Goal: Communication & Community: Answer question/provide support

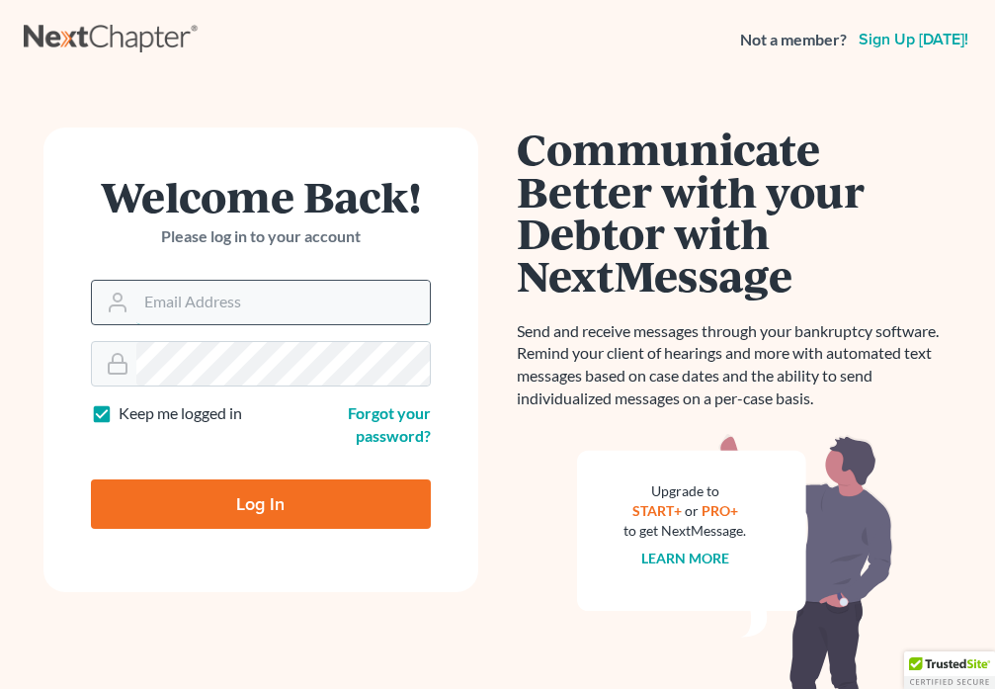
click at [239, 296] on input "Email Address" at bounding box center [283, 302] width 294 height 43
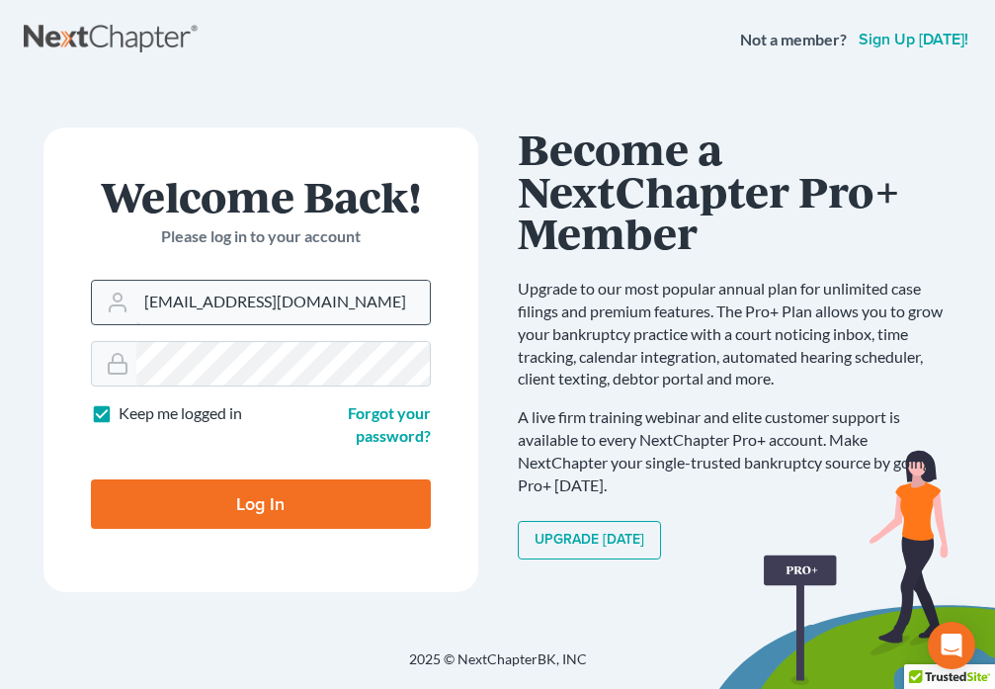
type input "[EMAIL_ADDRESS][DOMAIN_NAME]"
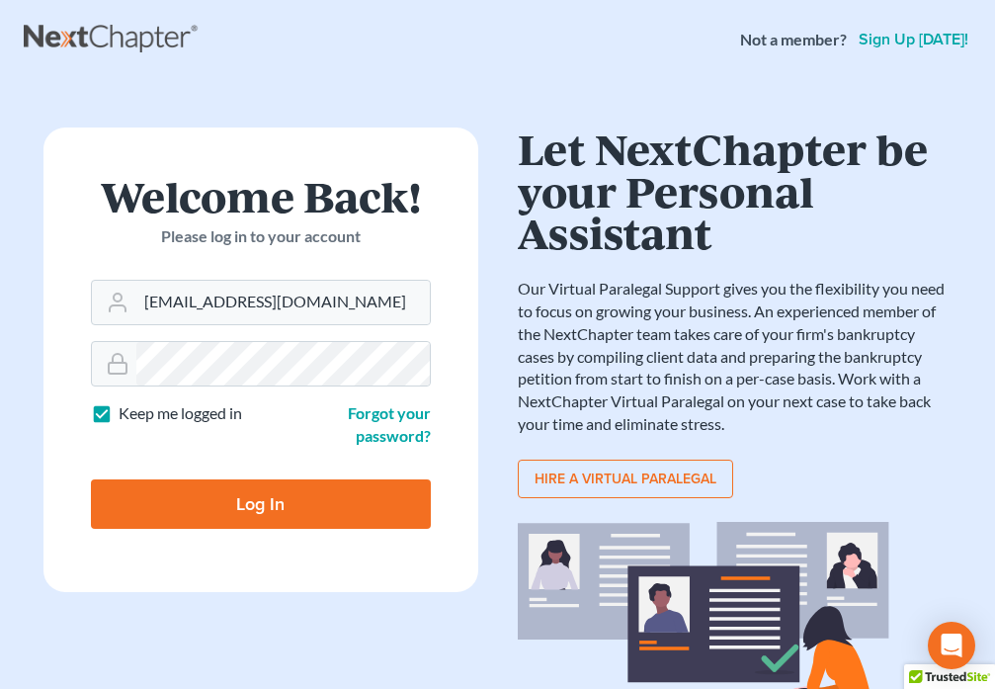
click at [250, 513] on input "Log In" at bounding box center [261, 503] width 340 height 49
type input "Thinking..."
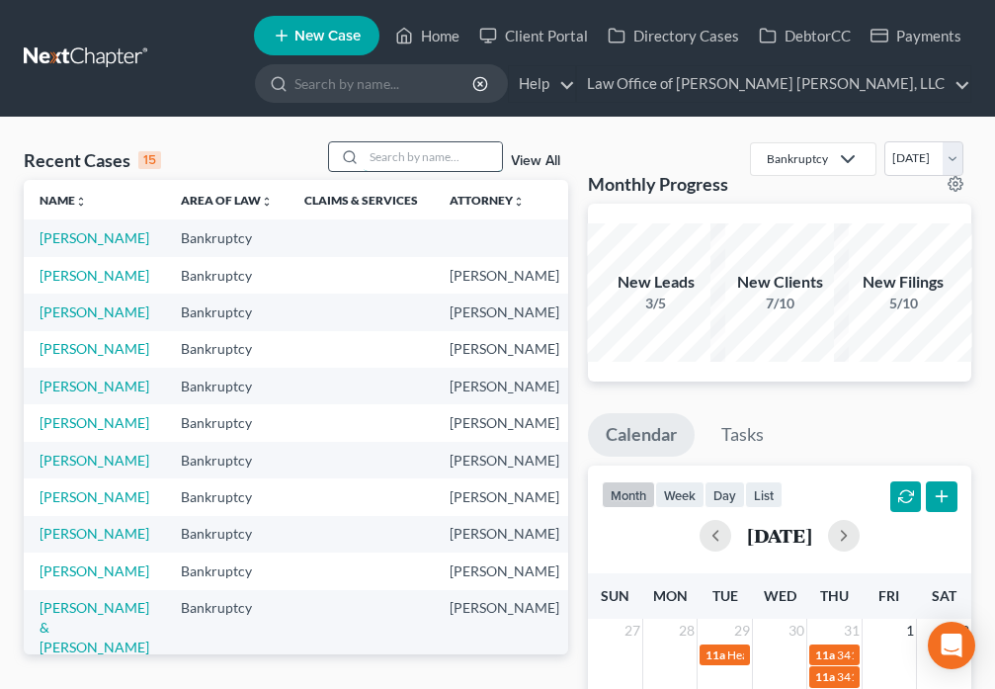
click at [388, 163] on input "search" at bounding box center [433, 156] width 138 height 29
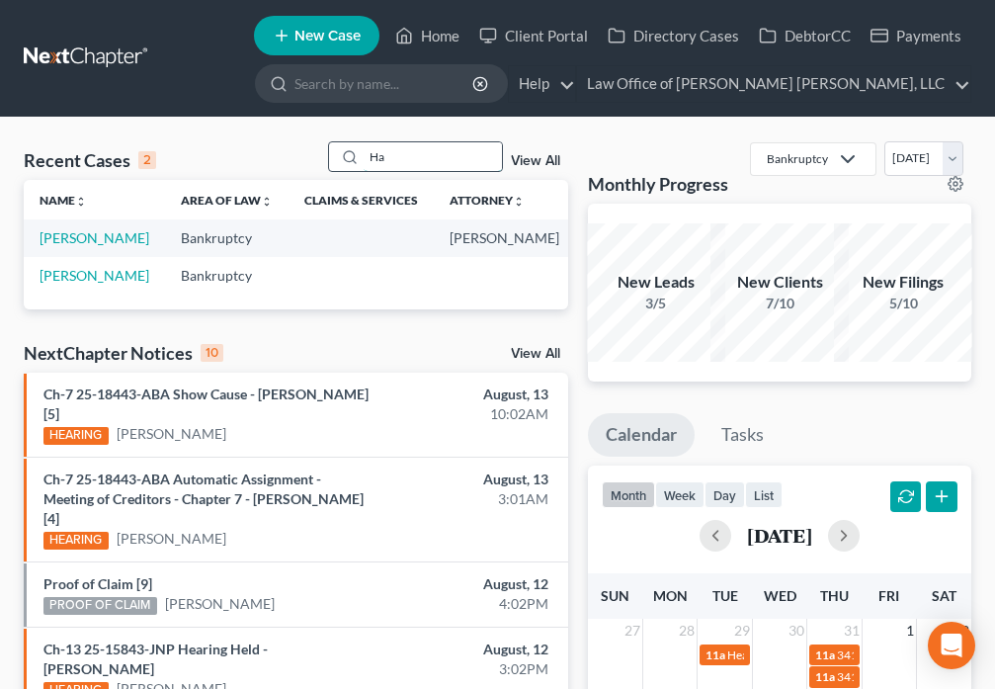
type input "H"
type input "F"
type input "[PERSON_NAME]"
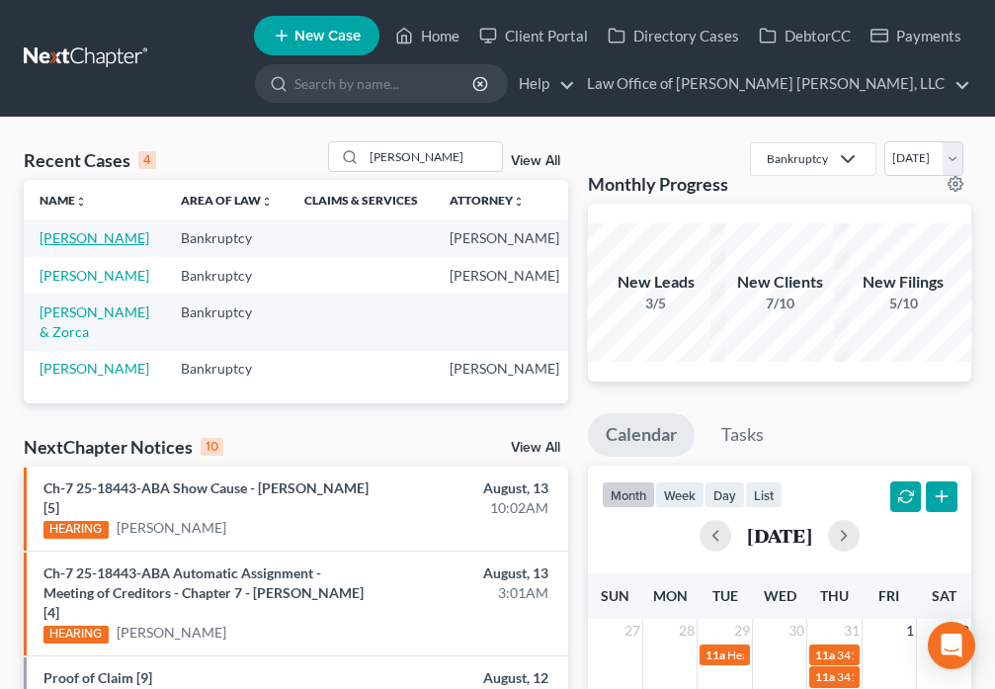
click at [50, 238] on link "[PERSON_NAME]" at bounding box center [95, 237] width 110 height 17
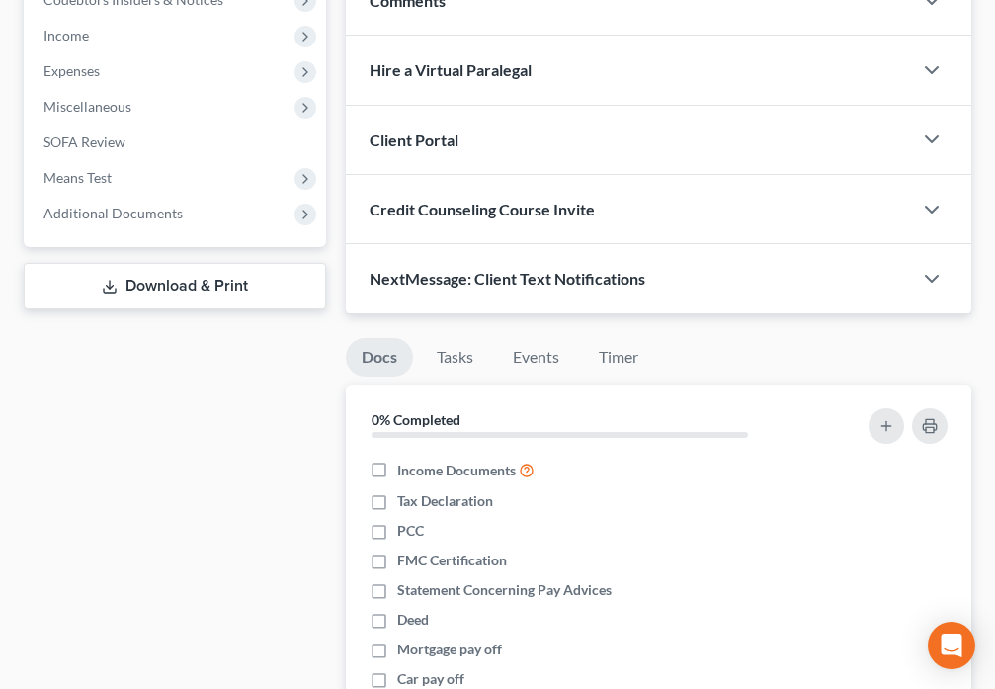
scroll to position [654, 0]
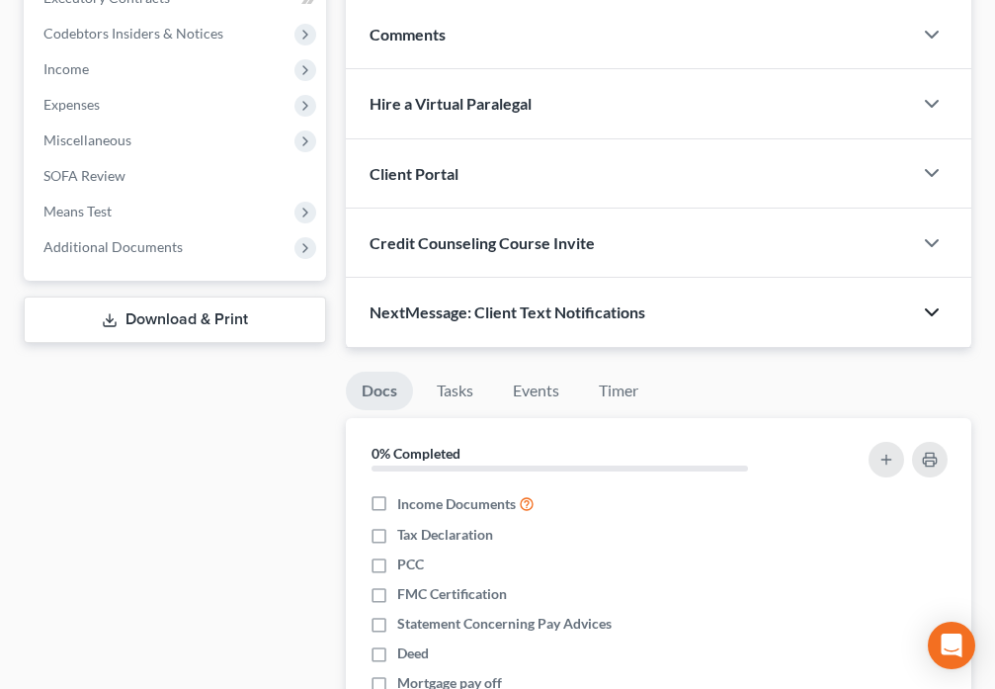
click at [930, 316] on icon "button" at bounding box center [932, 312] width 24 height 24
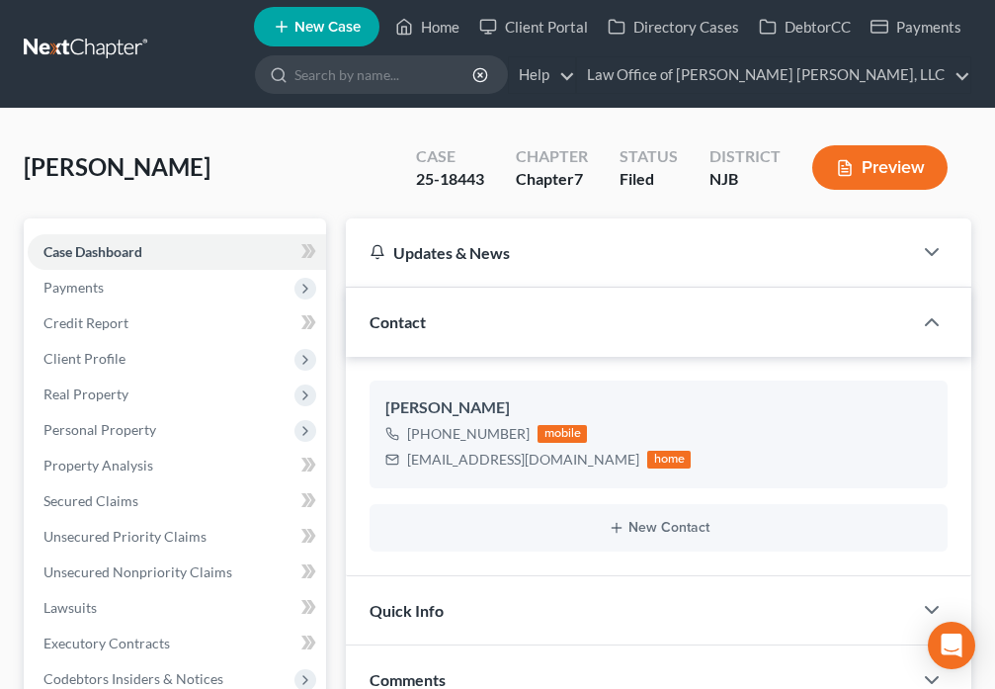
scroll to position [0, 0]
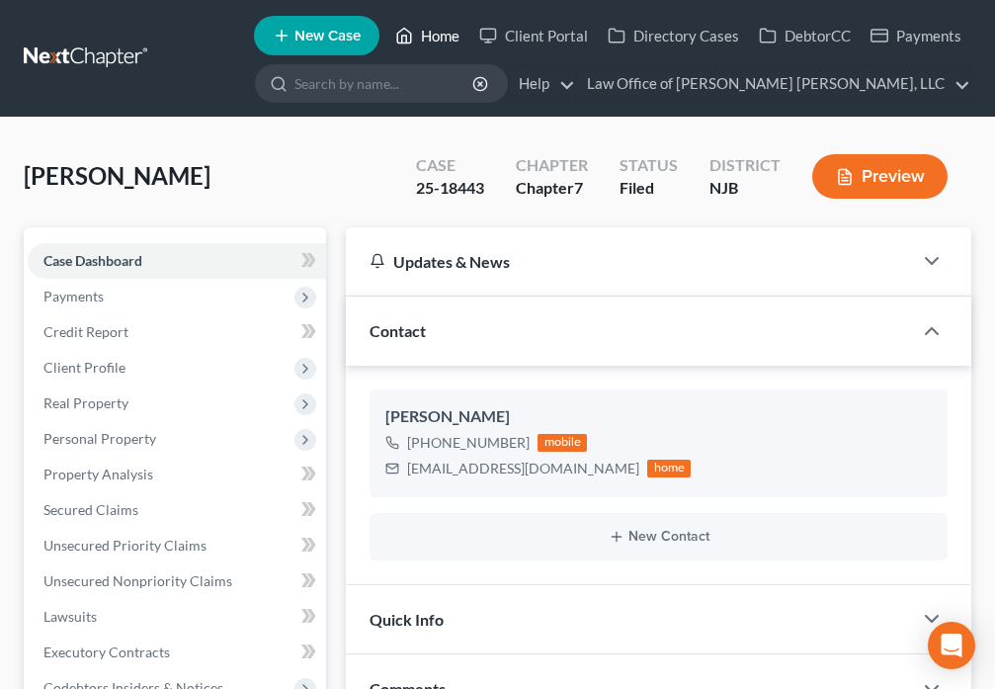
click at [412, 38] on icon at bounding box center [404, 36] width 18 height 24
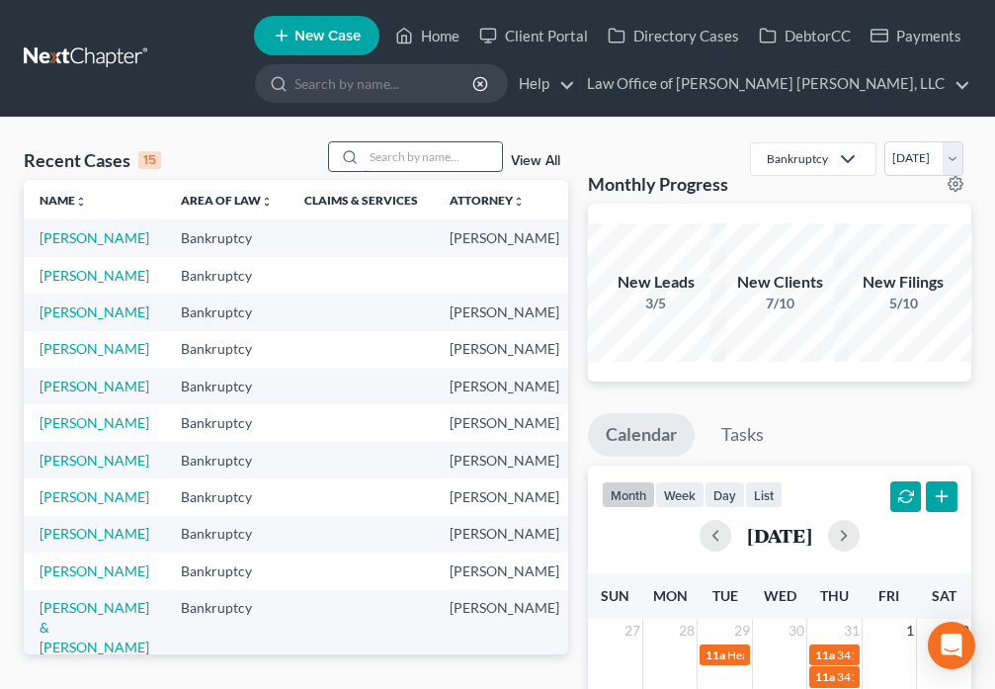
click at [381, 155] on input "search" at bounding box center [433, 156] width 138 height 29
type input "Jackson"
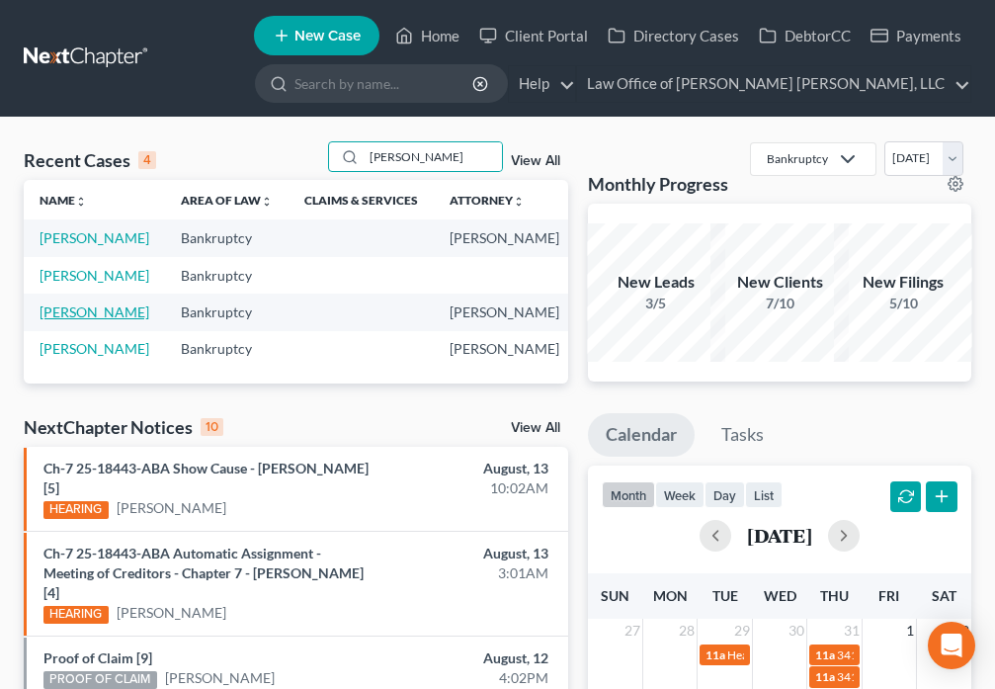
click at [62, 320] on link "Jackson, Paula" at bounding box center [95, 311] width 110 height 17
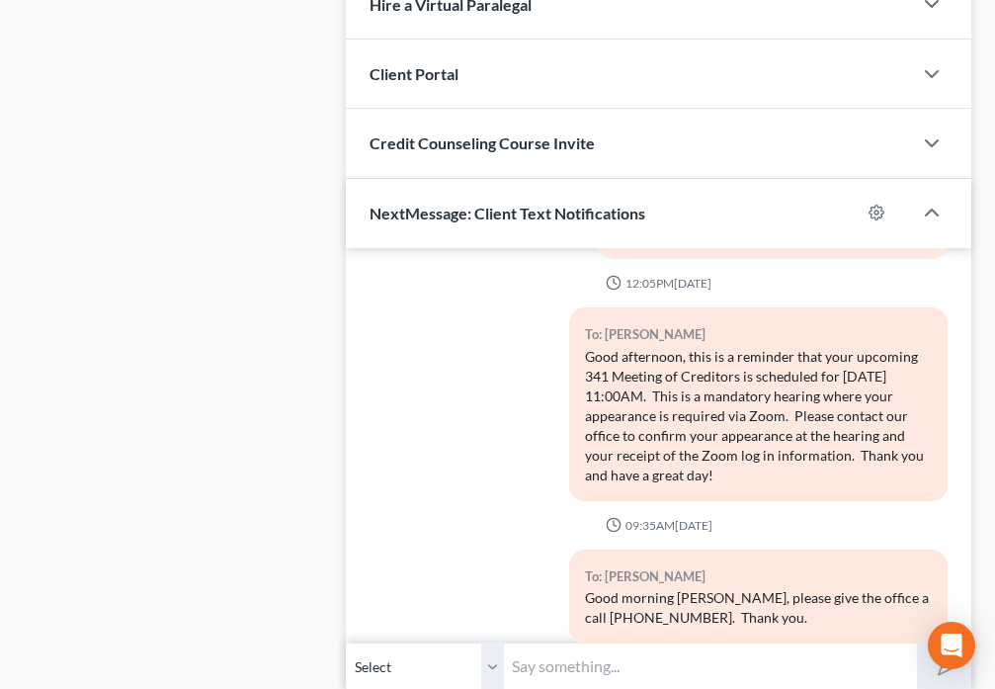
scroll to position [1707, 0]
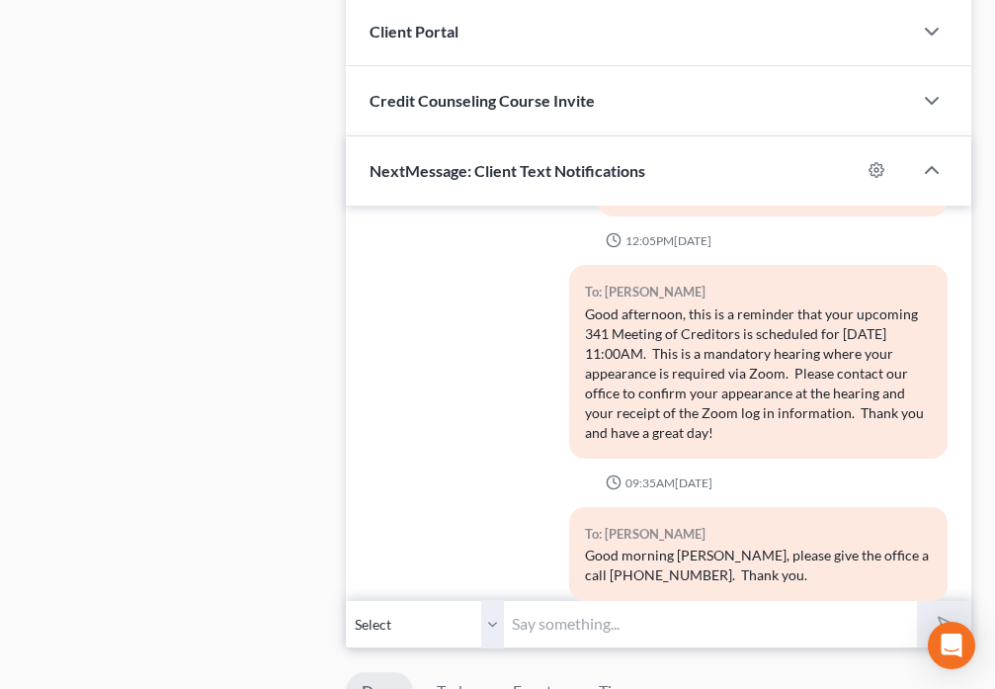
click at [647, 618] on input "text" at bounding box center [710, 624] width 412 height 48
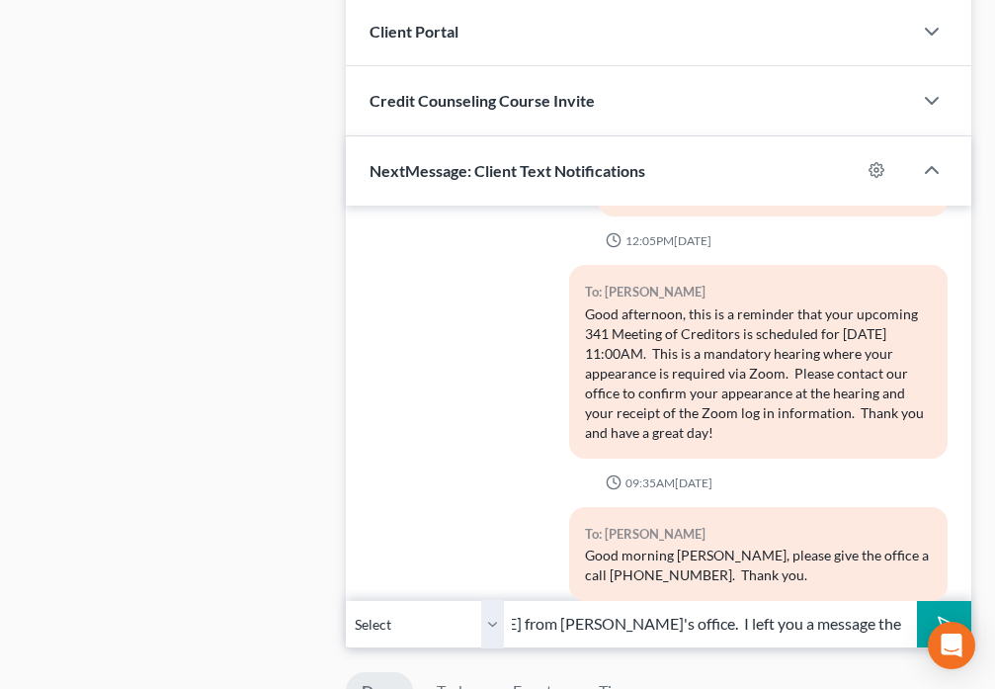
scroll to position [0, 384]
click at [709, 624] on input "Good Morning Paula. It's Toni from Tamika's office. I left you a message the ot…" at bounding box center [710, 624] width 412 height 48
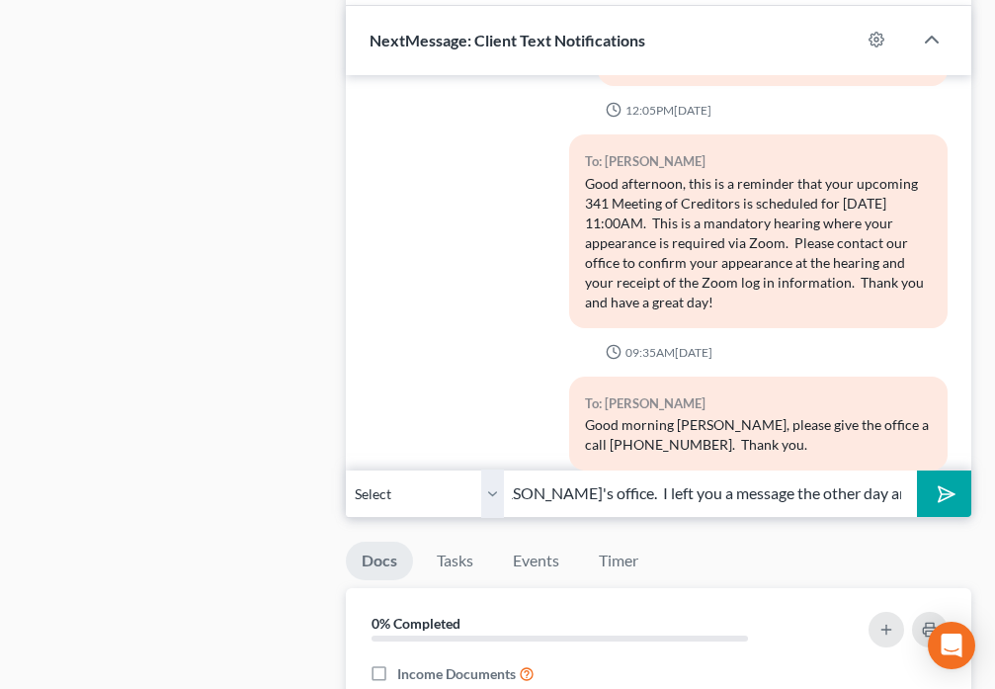
scroll to position [1845, 0]
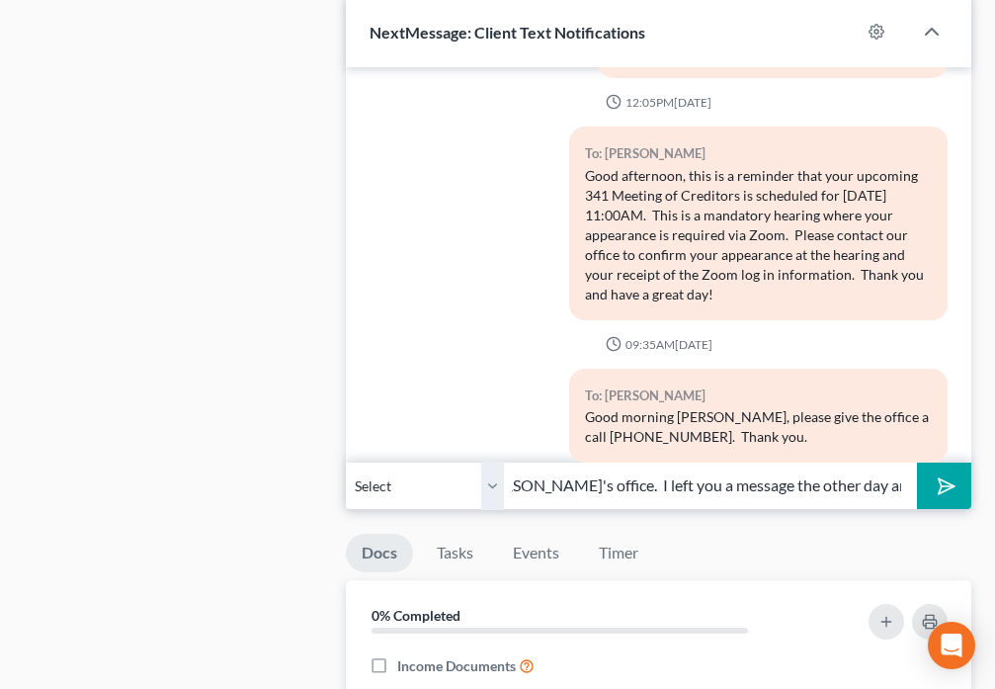
type input "Good Morning Paula. It's Toni from Tamika's office. I left you a message the ot…"
click at [934, 491] on icon "submit" at bounding box center [943, 485] width 28 height 28
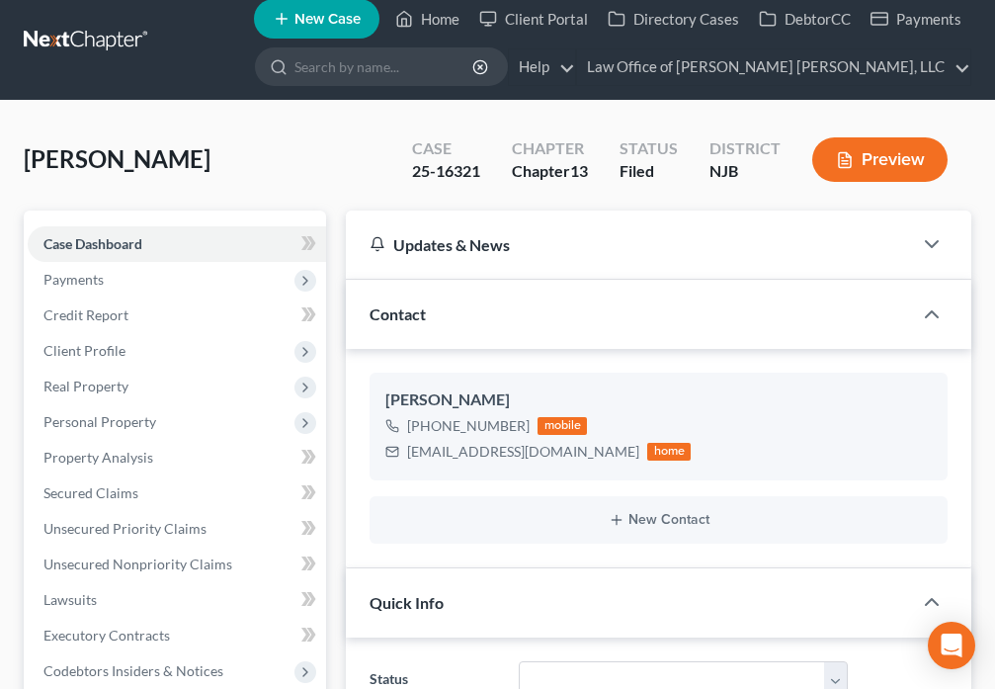
scroll to position [0, 0]
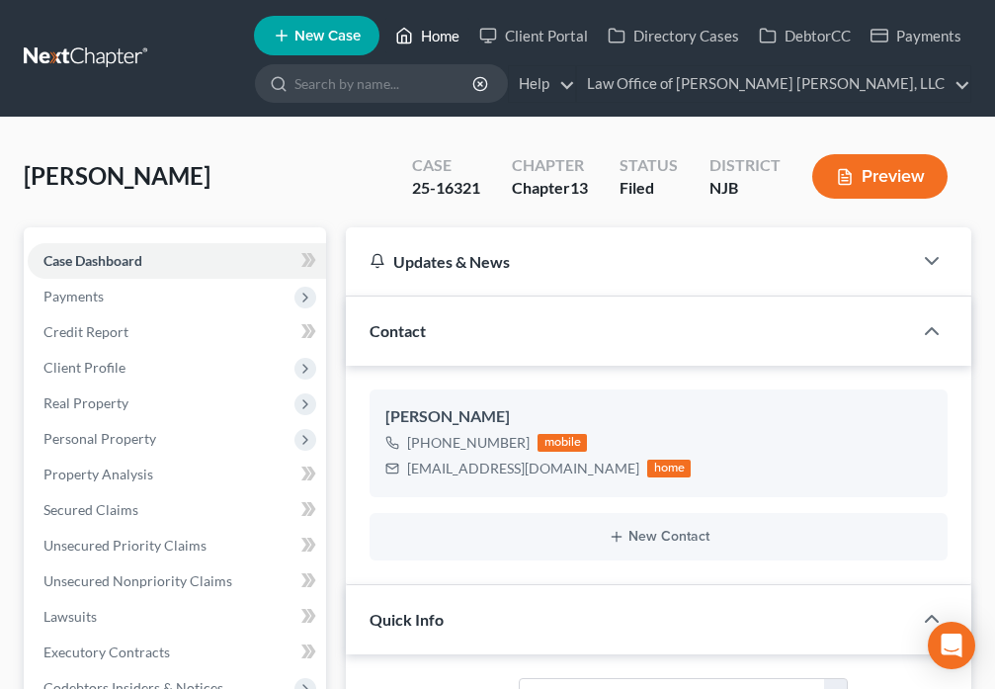
click at [413, 36] on icon at bounding box center [404, 36] width 18 height 24
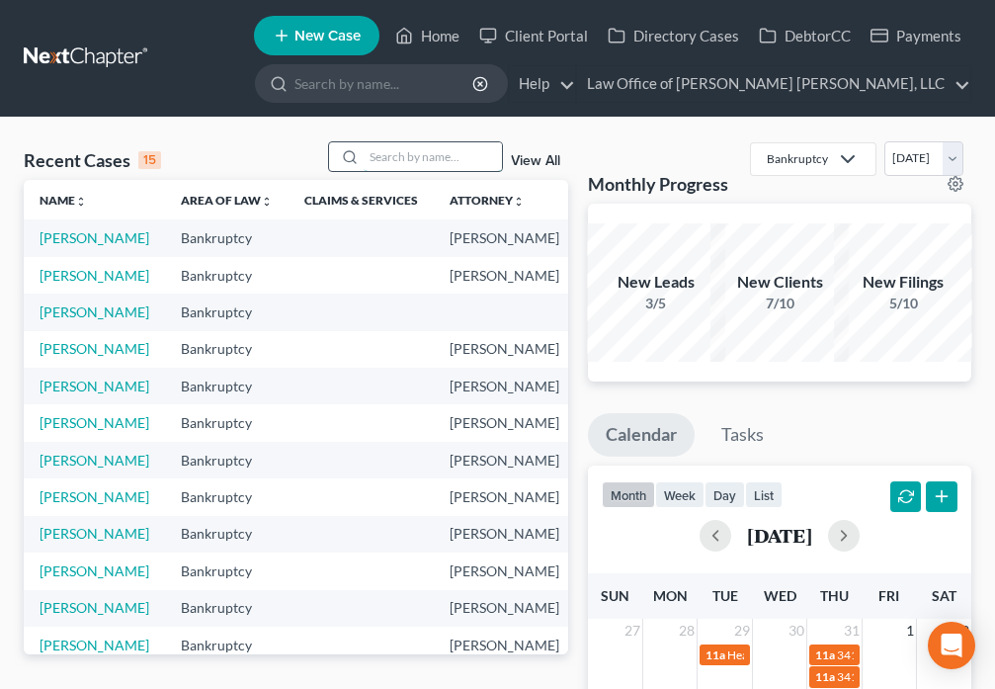
click at [406, 159] on input "search" at bounding box center [433, 156] width 138 height 29
type input "Pacione"
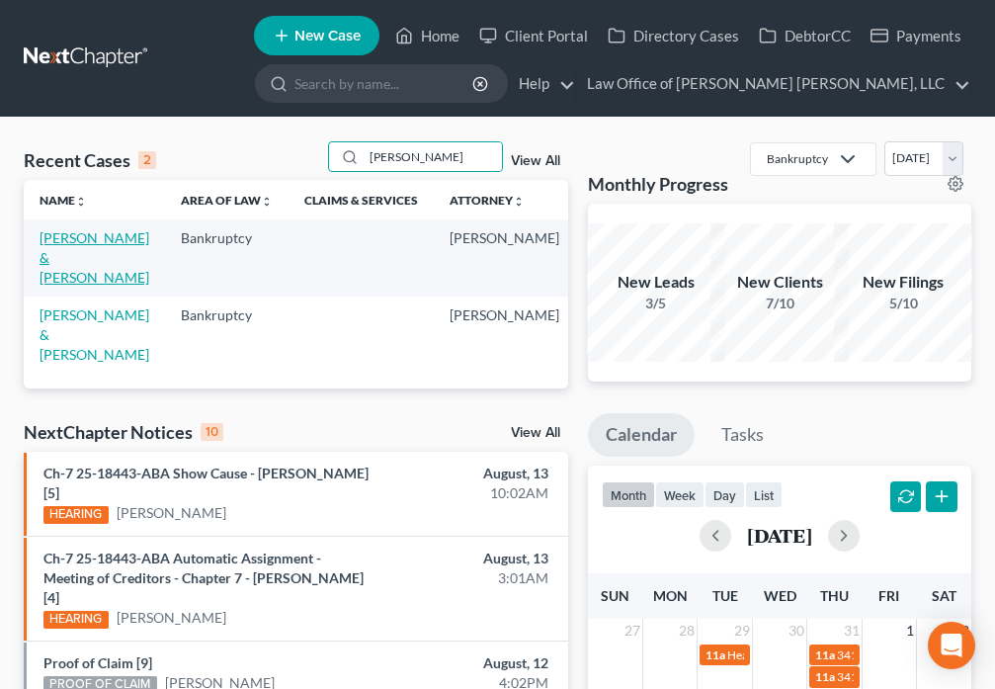
click at [71, 231] on link "Pacione, Nicholas & Kelly" at bounding box center [95, 257] width 110 height 56
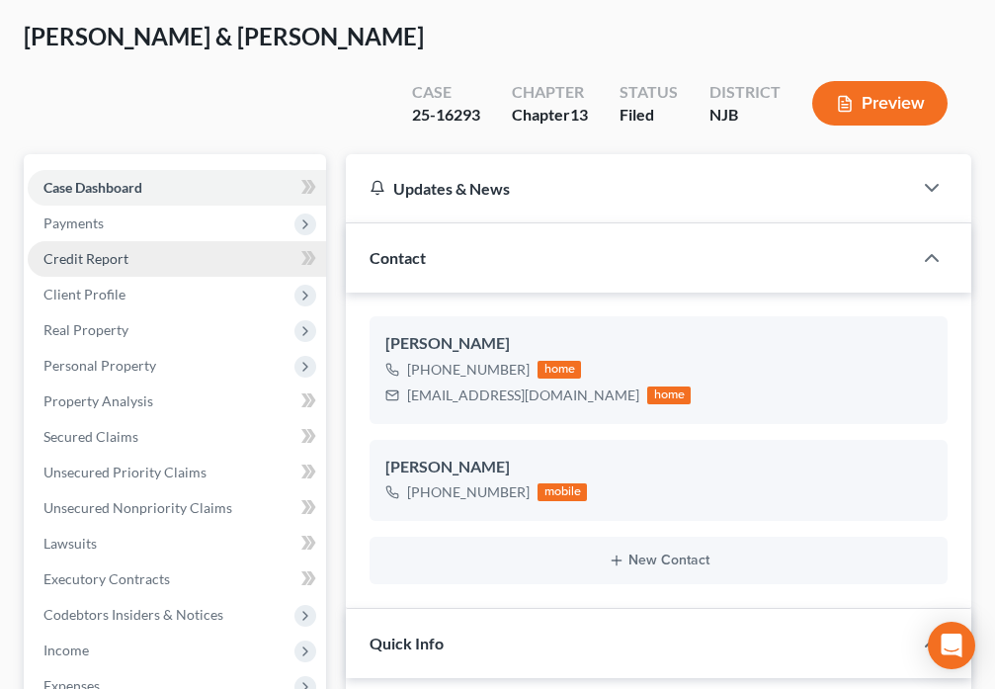
scroll to position [138, 0]
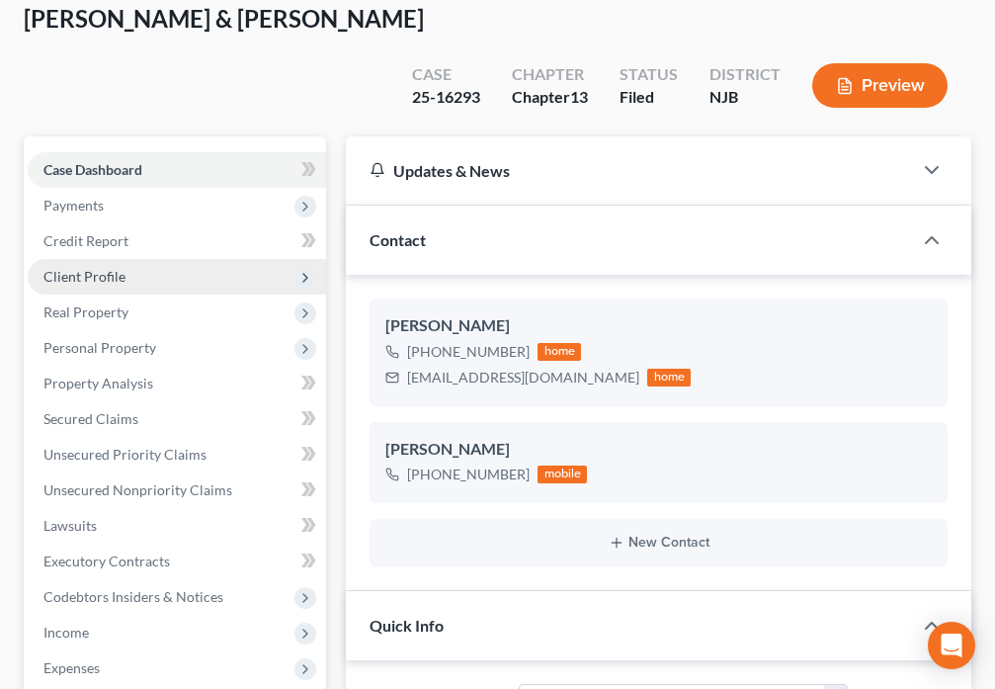
click at [145, 259] on span "Client Profile" at bounding box center [177, 277] width 298 height 36
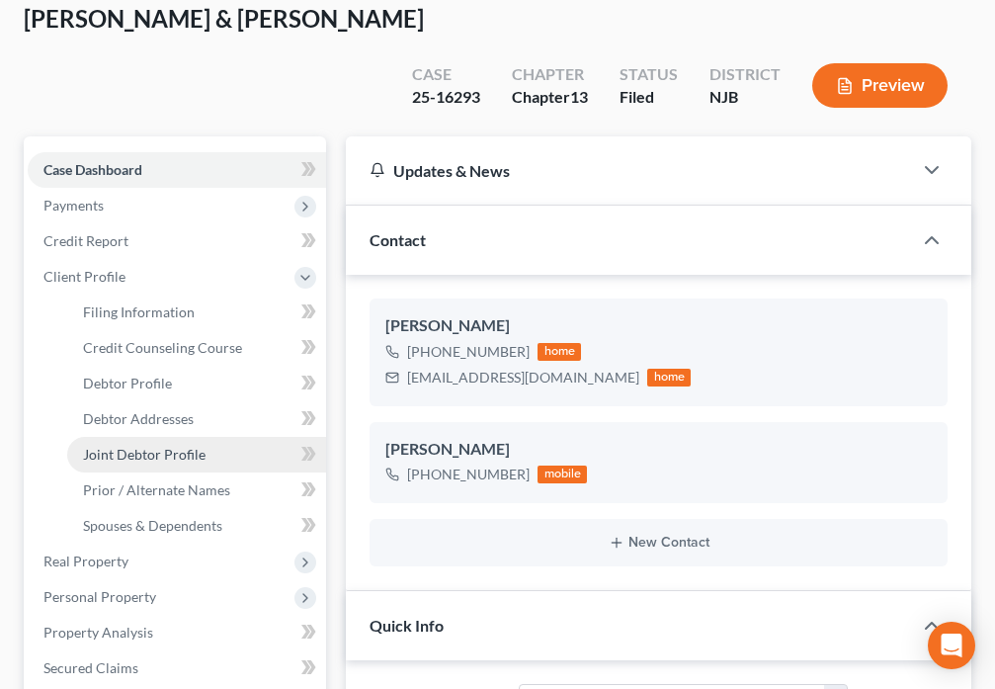
click at [172, 446] on span "Joint Debtor Profile" at bounding box center [144, 454] width 123 height 17
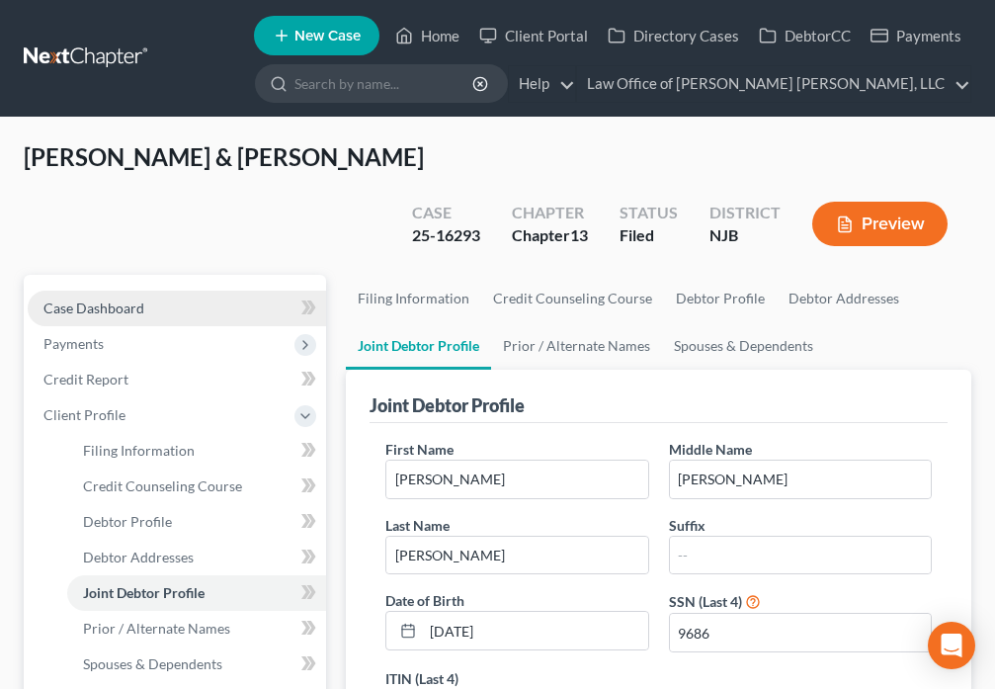
click at [122, 299] on span "Case Dashboard" at bounding box center [93, 307] width 101 height 17
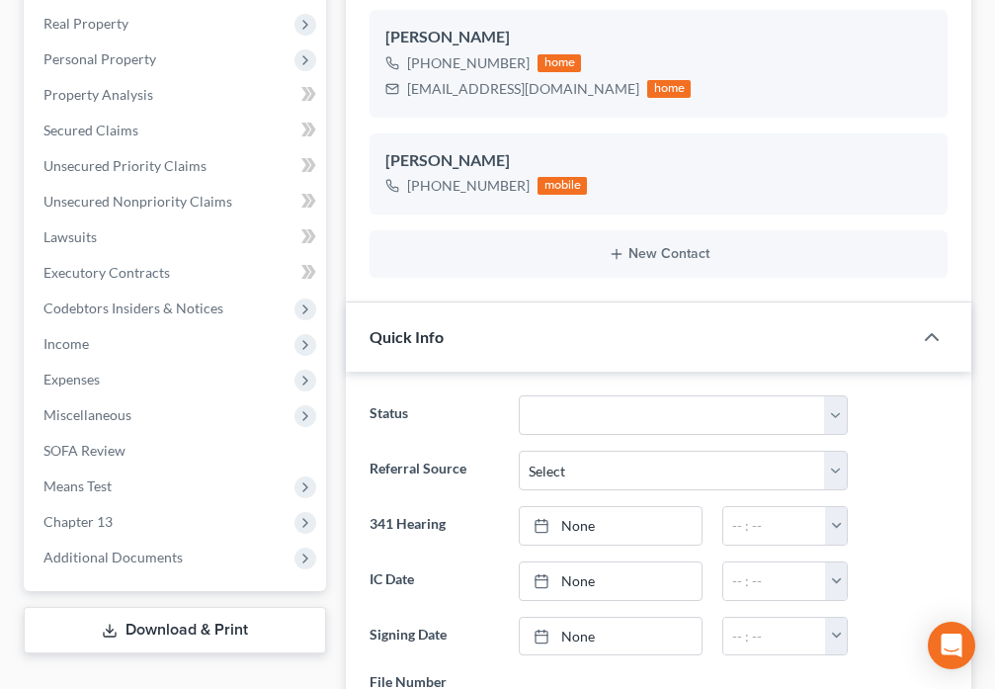
scroll to position [392, 0]
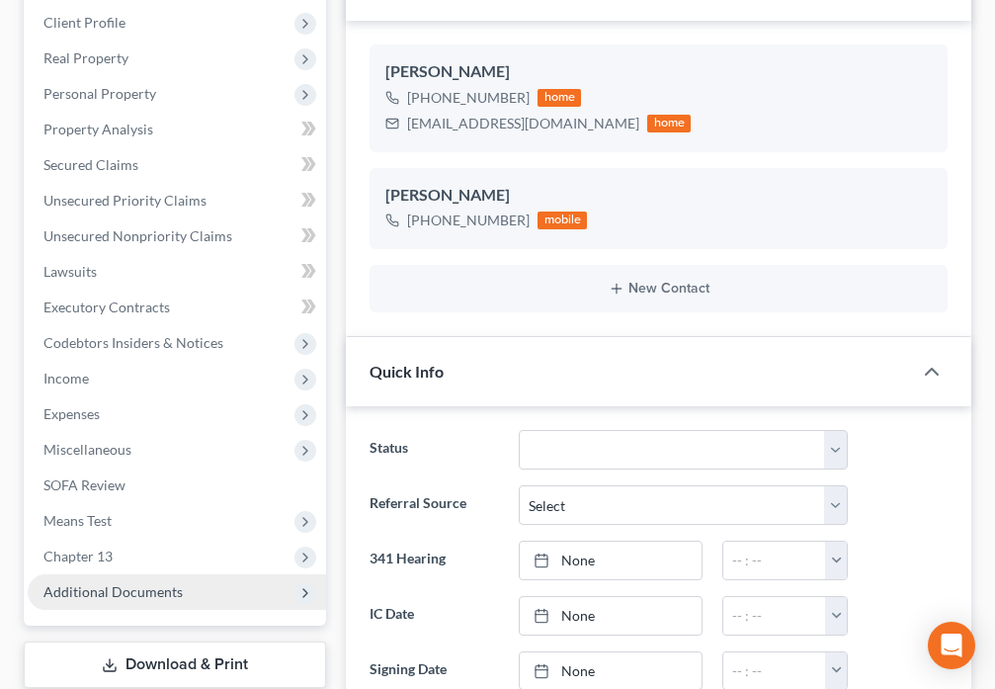
click at [179, 583] on span "Additional Documents" at bounding box center [112, 591] width 139 height 17
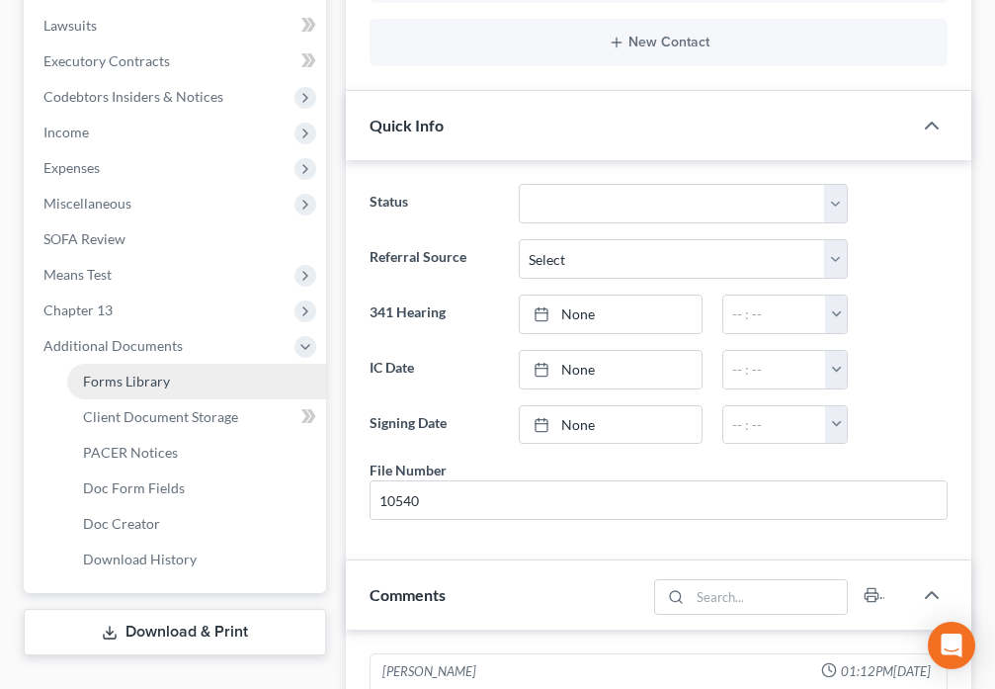
scroll to position [645, 0]
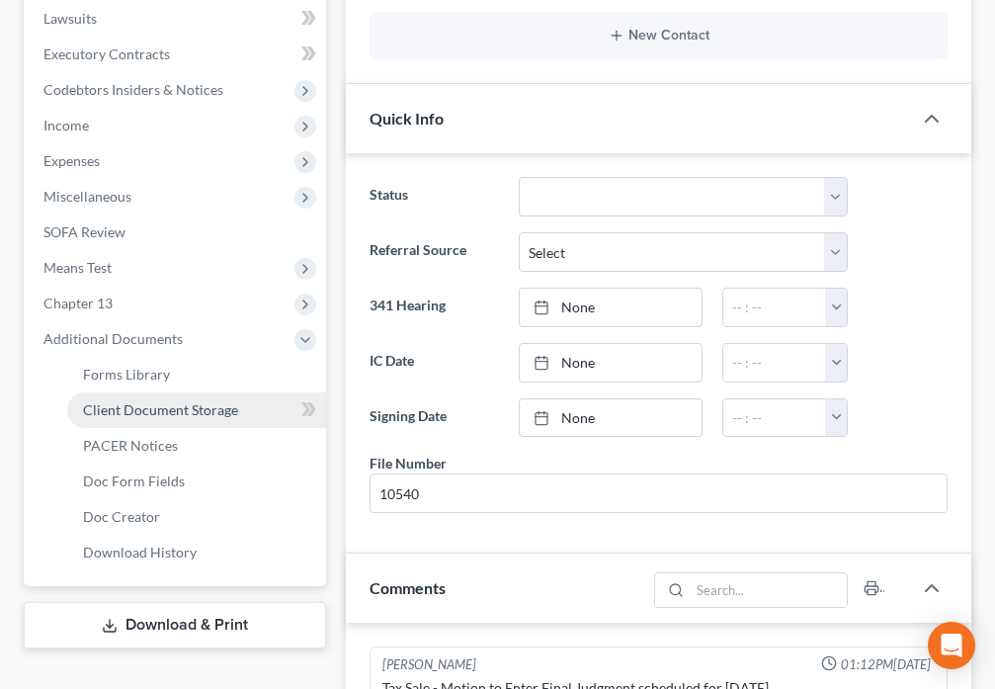
click at [223, 401] on span "Client Document Storage" at bounding box center [160, 409] width 155 height 17
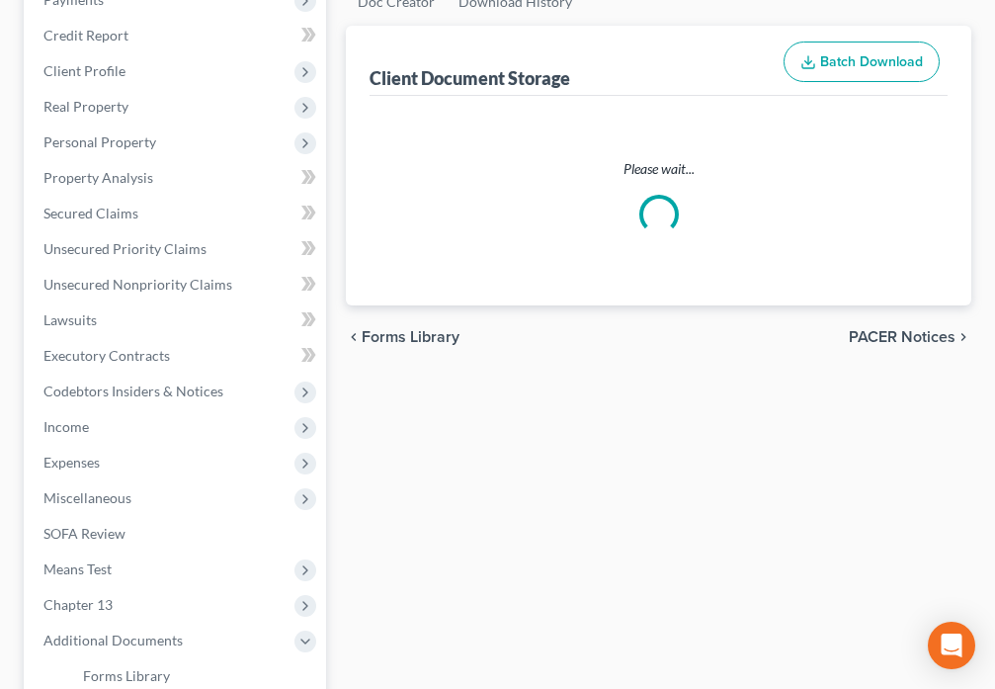
scroll to position [110, 0]
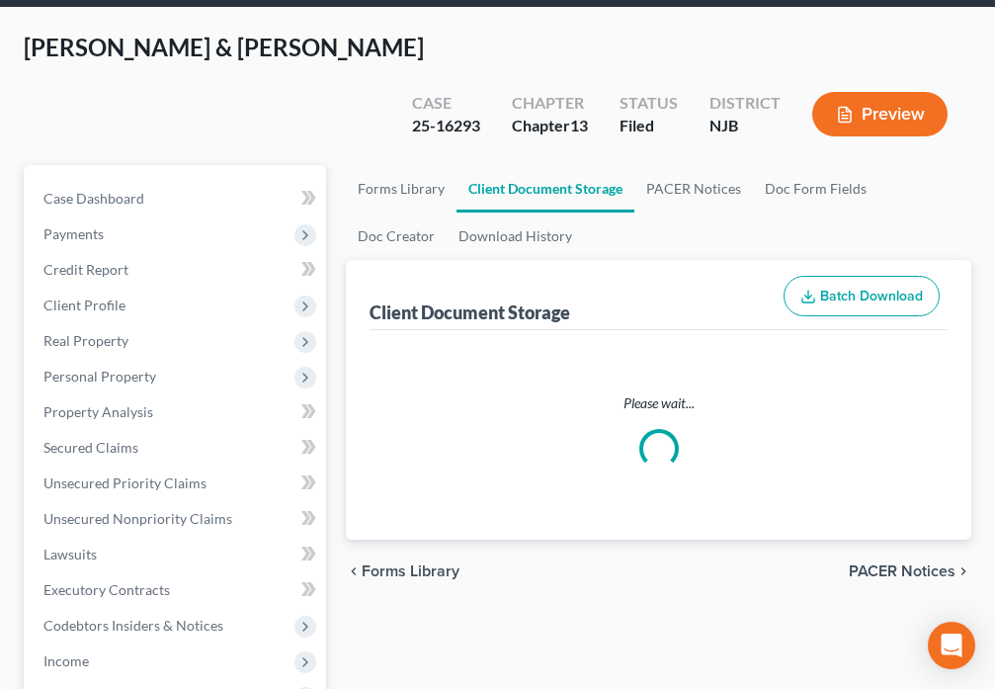
select select "9"
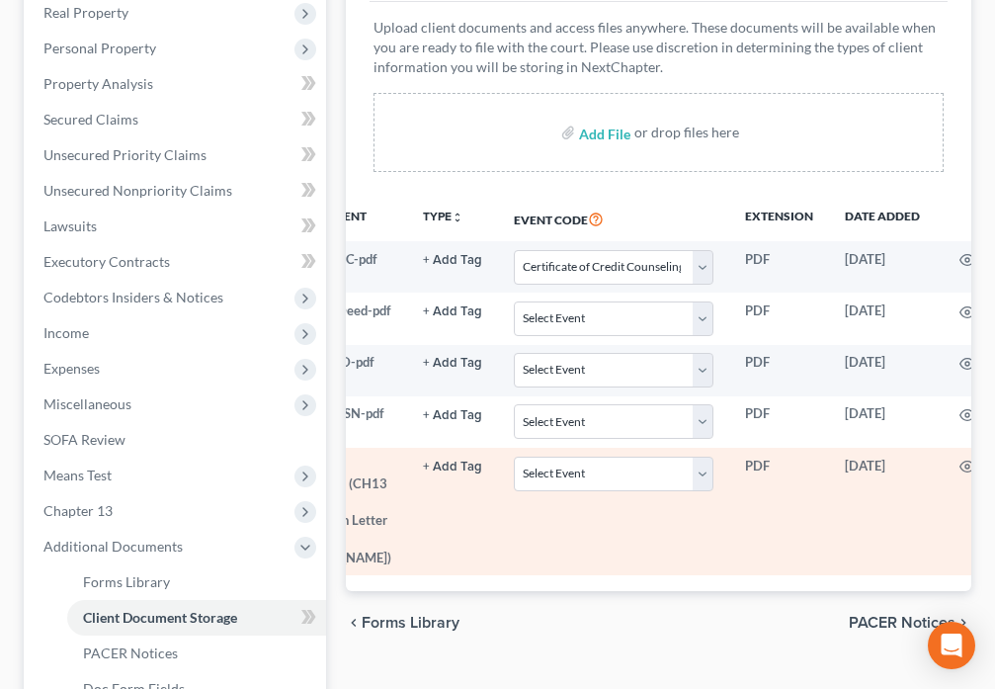
scroll to position [0, 90]
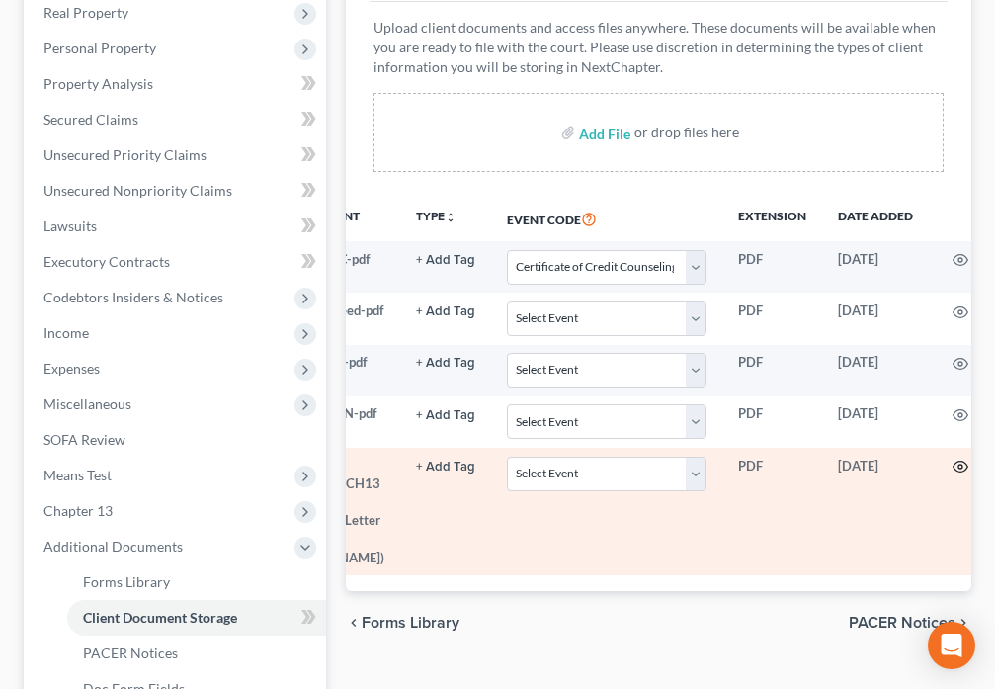
click at [953, 459] on icon "button" at bounding box center [961, 467] width 16 height 16
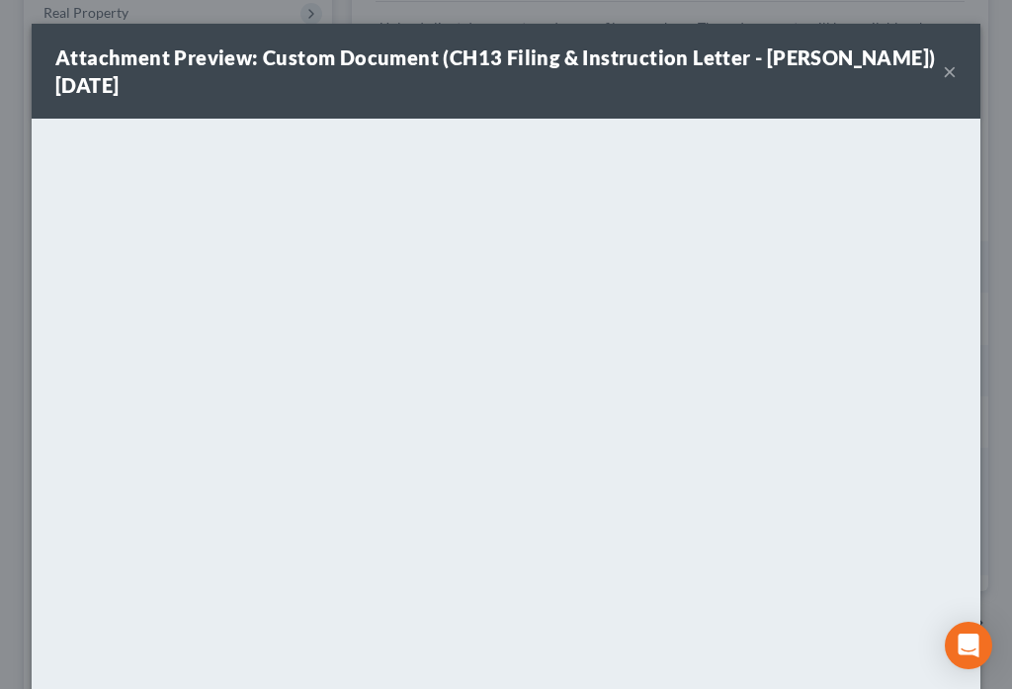
click at [943, 72] on button "×" at bounding box center [950, 71] width 14 height 24
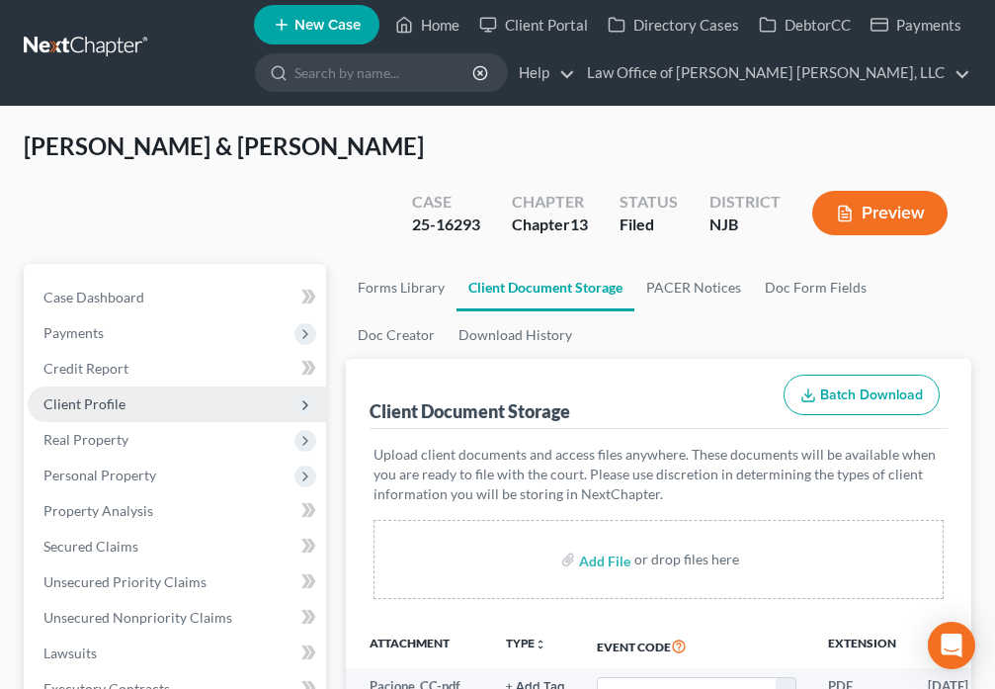
scroll to position [0, 0]
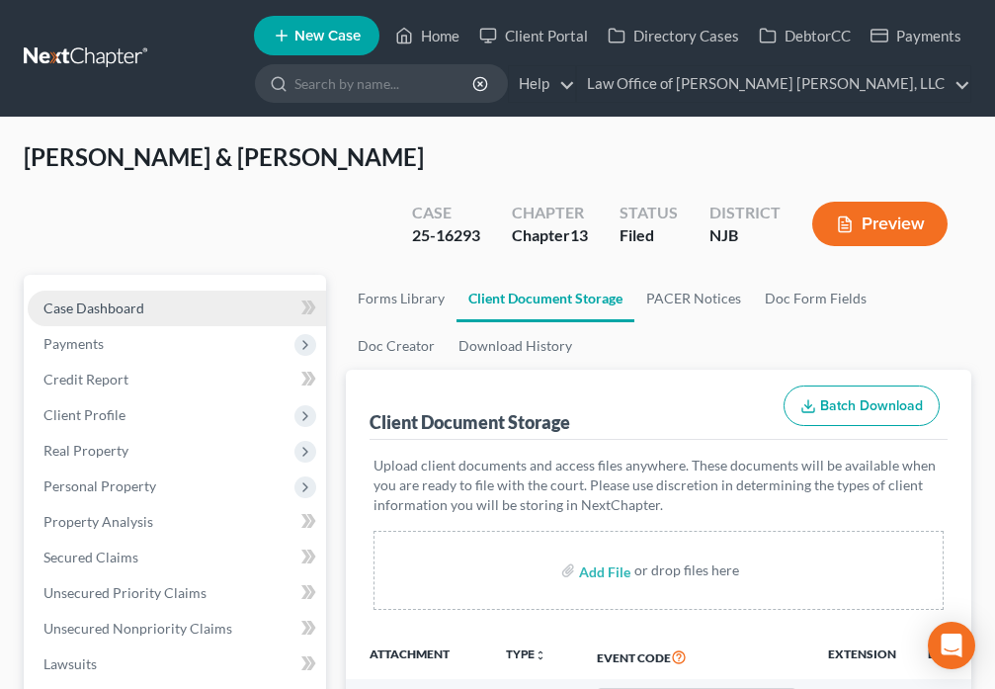
click at [163, 291] on link "Case Dashboard" at bounding box center [177, 309] width 298 height 36
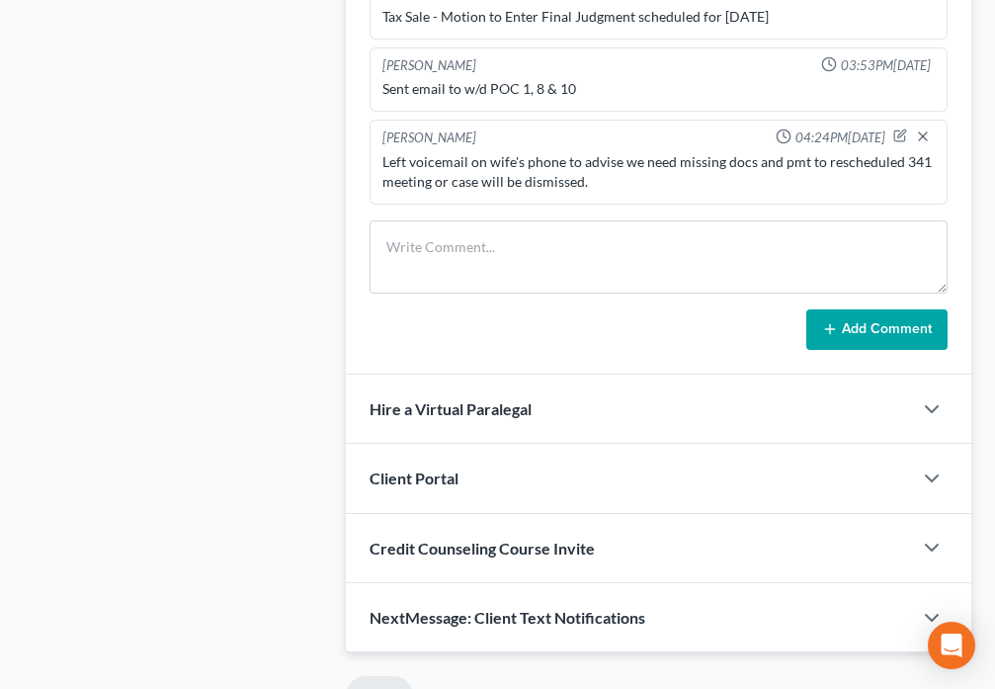
scroll to position [1292, 0]
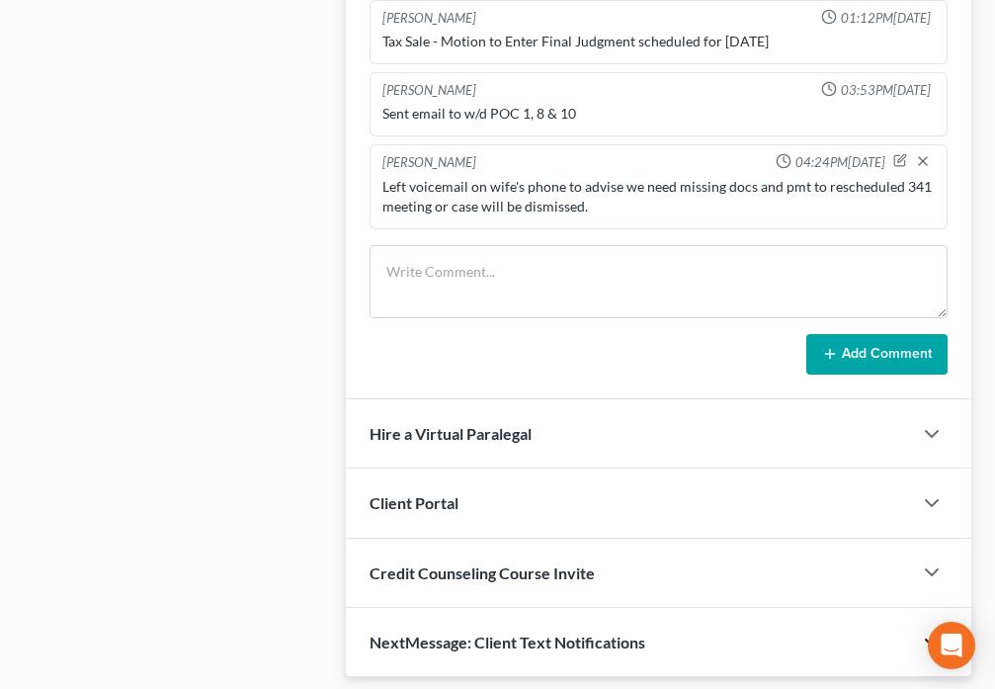
click at [932, 631] on icon "button" at bounding box center [932, 643] width 24 height 24
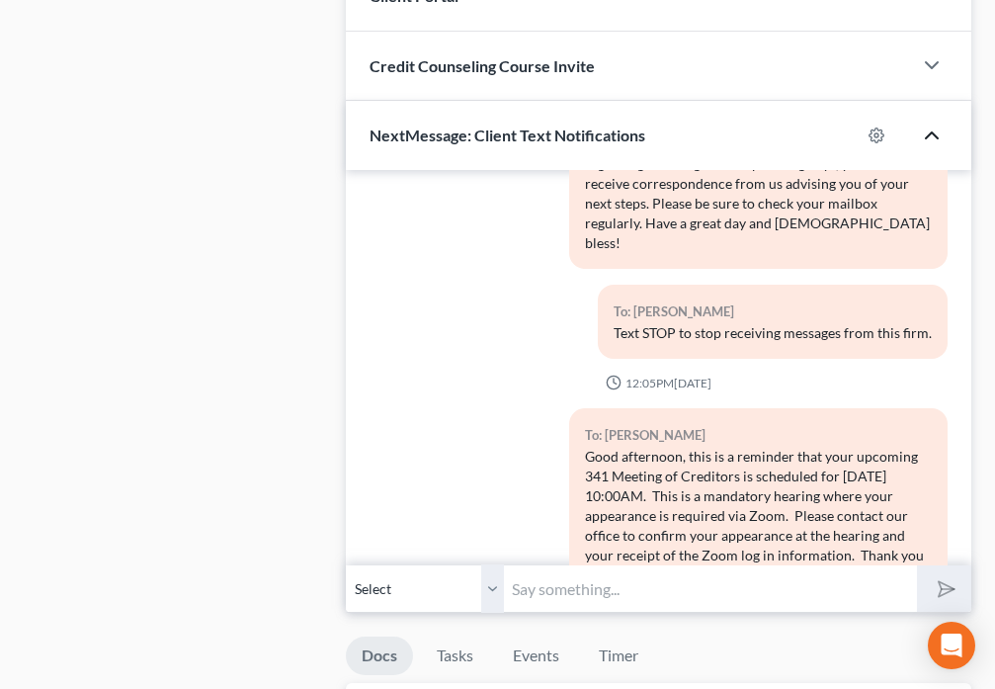
scroll to position [225, 0]
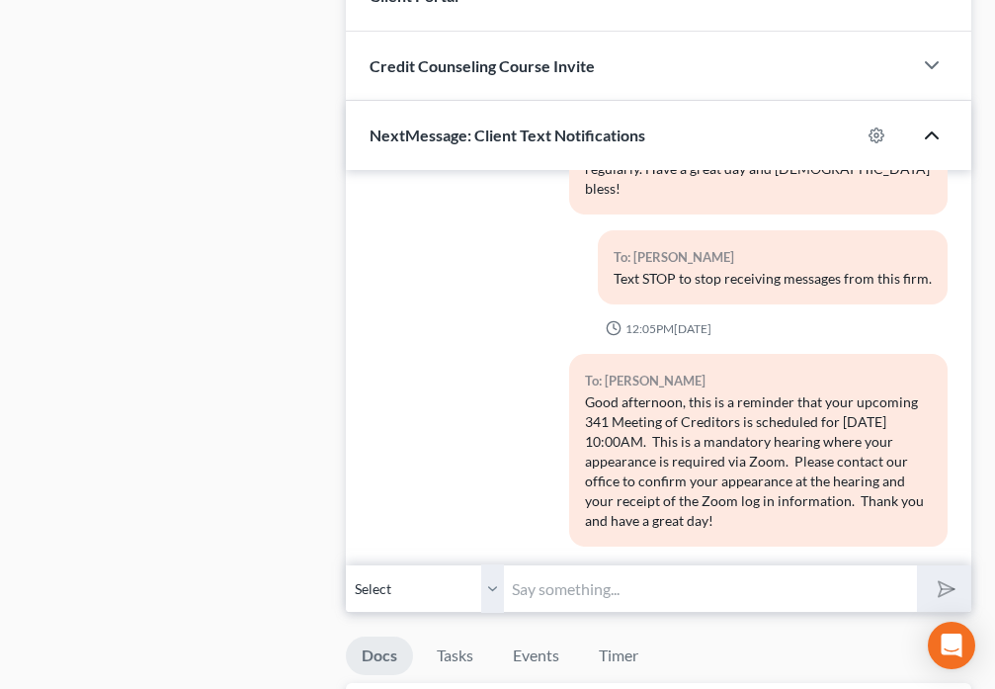
click at [581, 564] on input "text" at bounding box center [710, 588] width 412 height 48
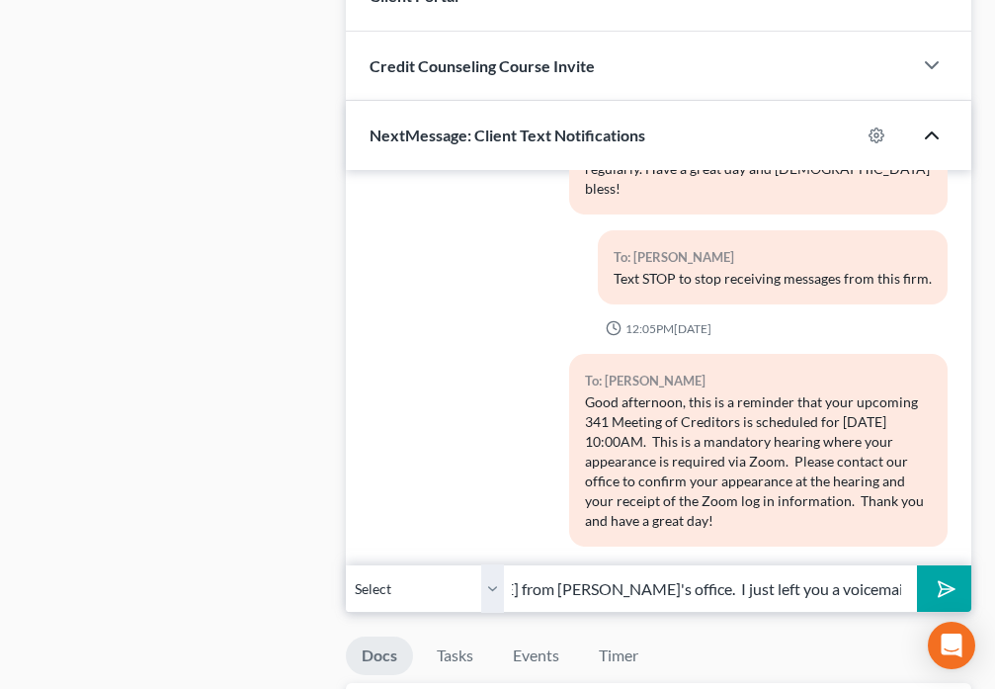
scroll to position [0, 314]
type input "Hi Mrs. Pacione. This is Toni from Tamika's office. I just left you a voicemail…"
click at [929, 565] on button "submit" at bounding box center [944, 588] width 54 height 46
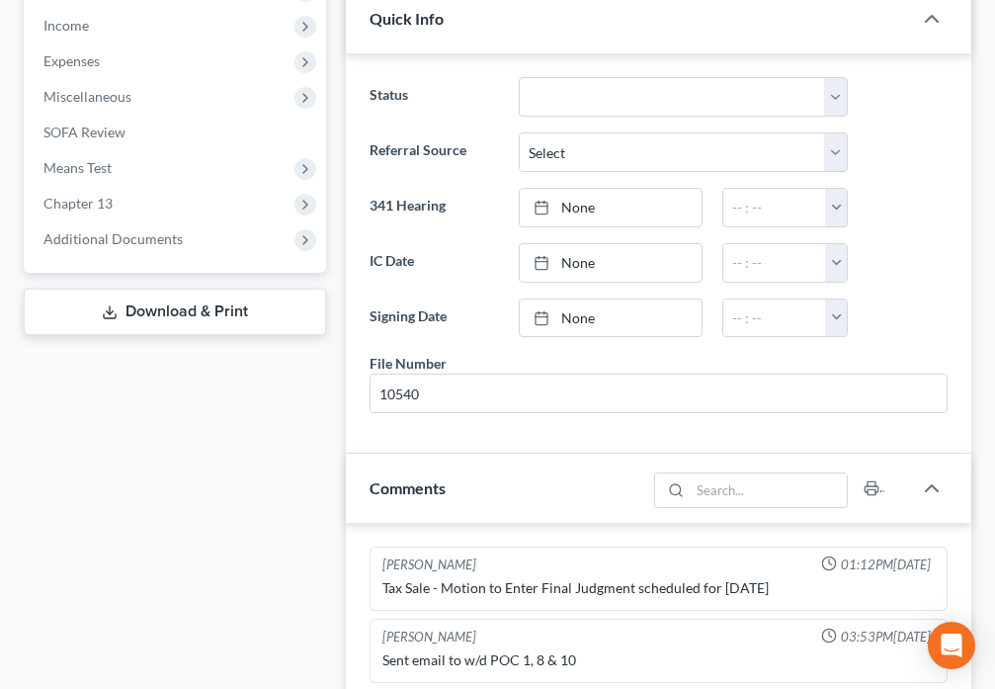
scroll to position [0, 0]
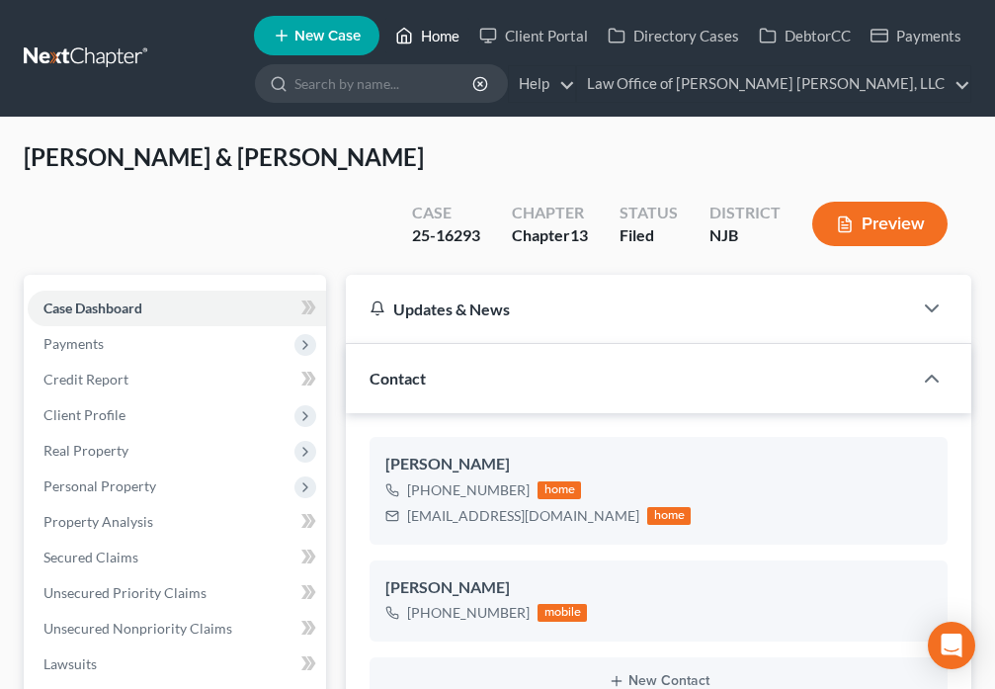
click at [406, 26] on icon at bounding box center [404, 36] width 18 height 24
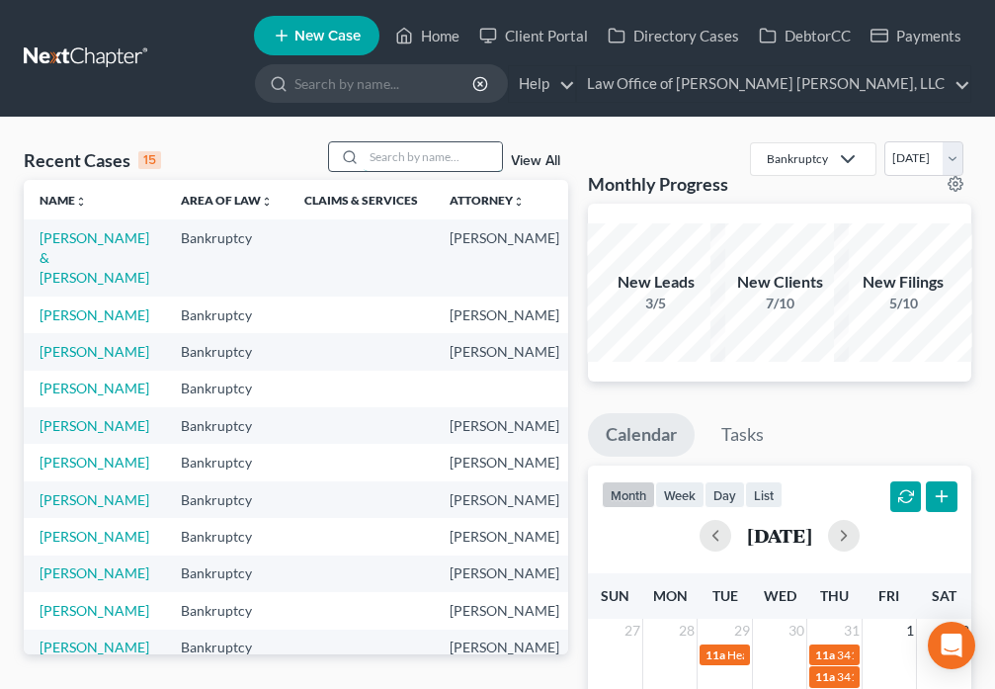
click at [384, 150] on input "search" at bounding box center [433, 156] width 138 height 29
type input "Kellam"
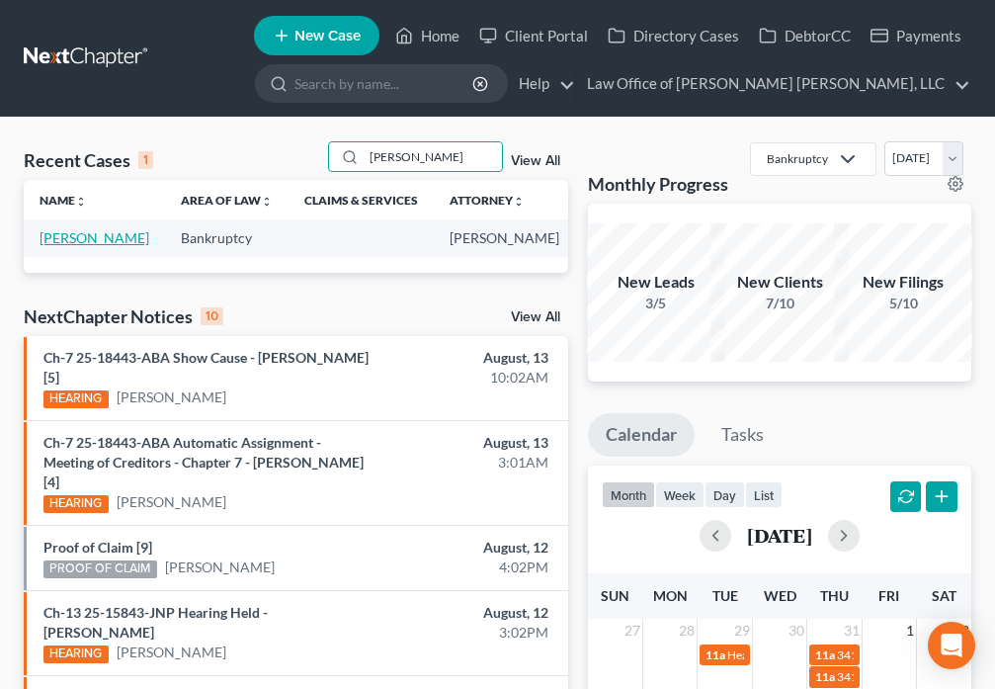
click at [57, 246] on link "Gibson-Kellam, Lisa" at bounding box center [95, 237] width 110 height 17
select select "1"
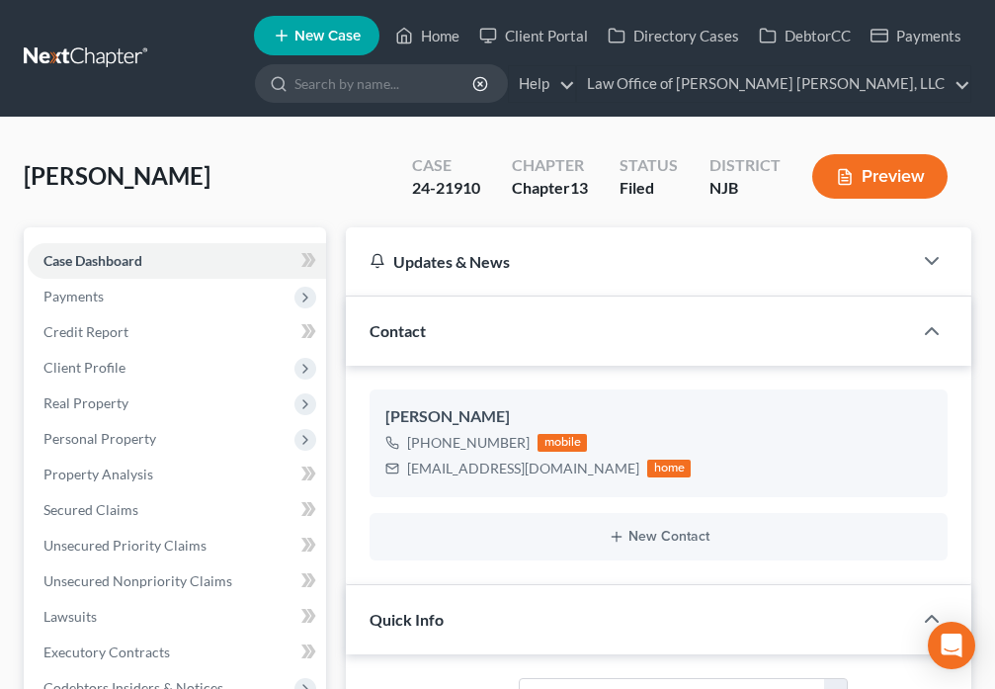
click at [489, 555] on div "New Contact" at bounding box center [659, 536] width 578 height 47
click at [426, 40] on link "Home" at bounding box center [427, 36] width 84 height 36
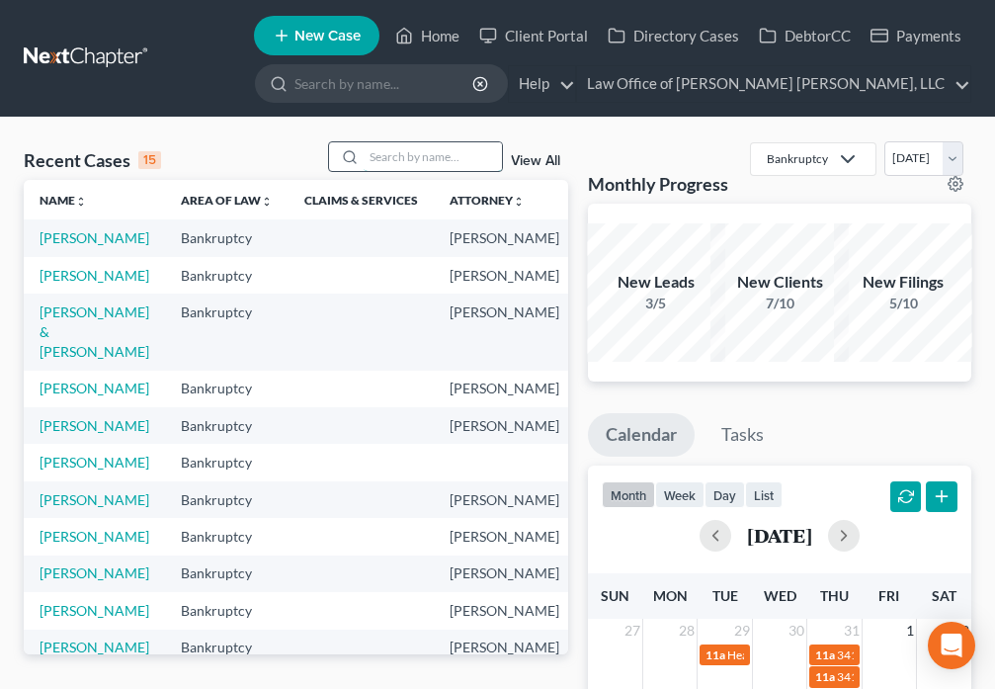
click at [390, 158] on input "search" at bounding box center [433, 156] width 138 height 29
type input "Smith"
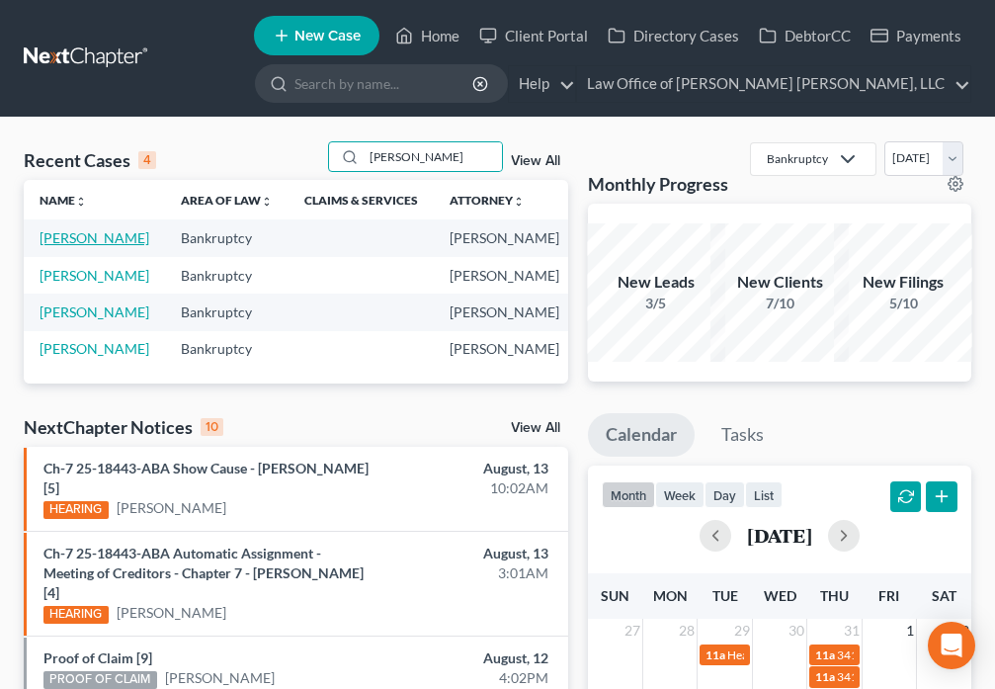
click at [49, 246] on link "Smith, Stephen" at bounding box center [95, 237] width 110 height 17
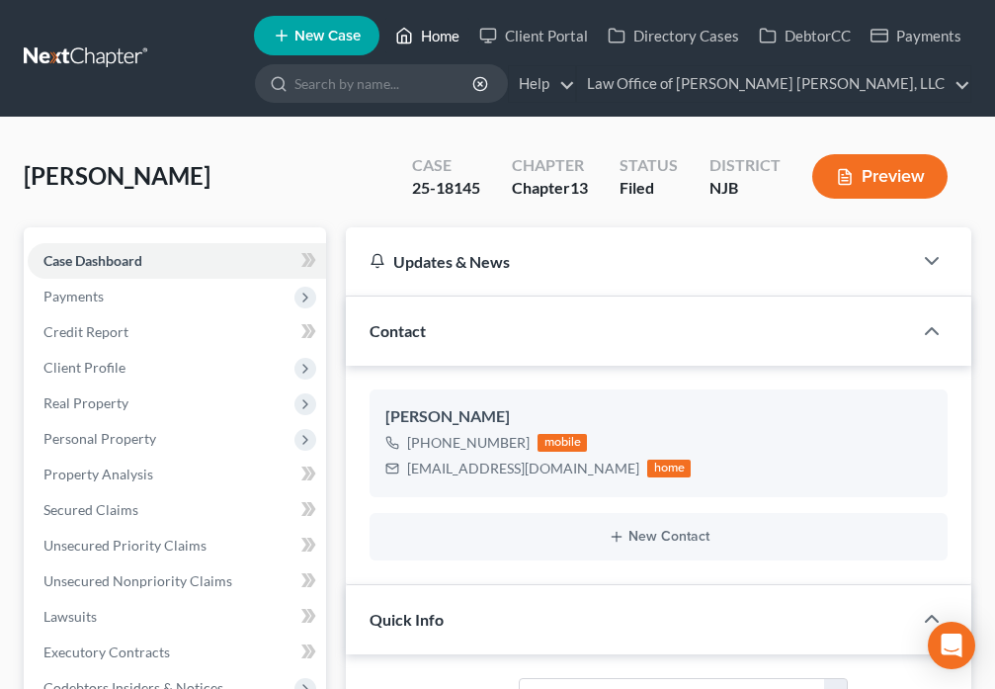
click at [425, 32] on link "Home" at bounding box center [427, 36] width 84 height 36
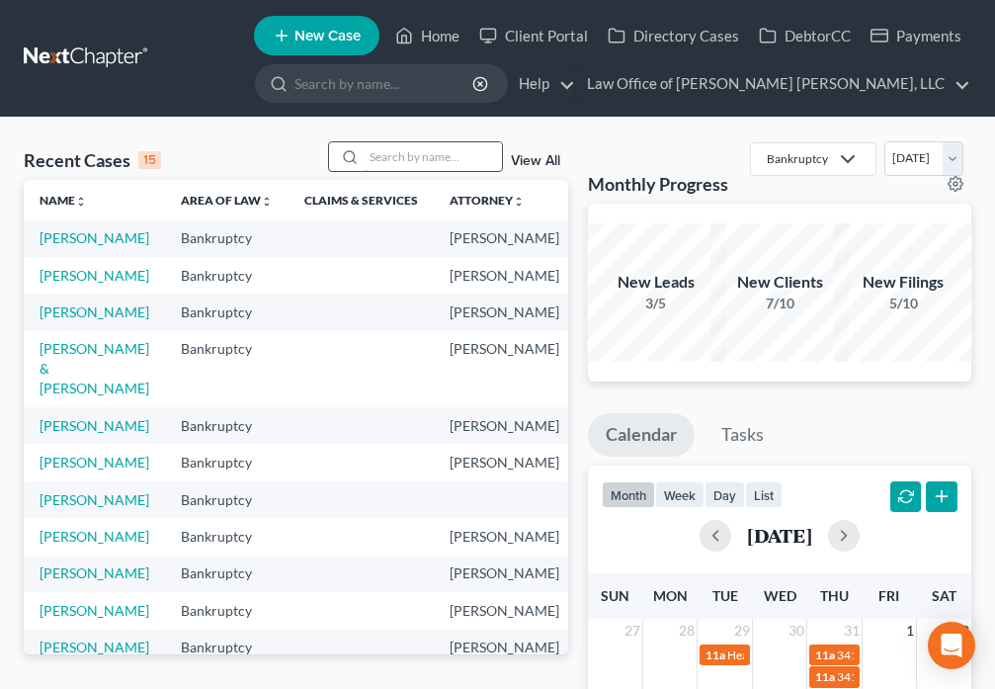
click at [392, 161] on input "search" at bounding box center [433, 156] width 138 height 29
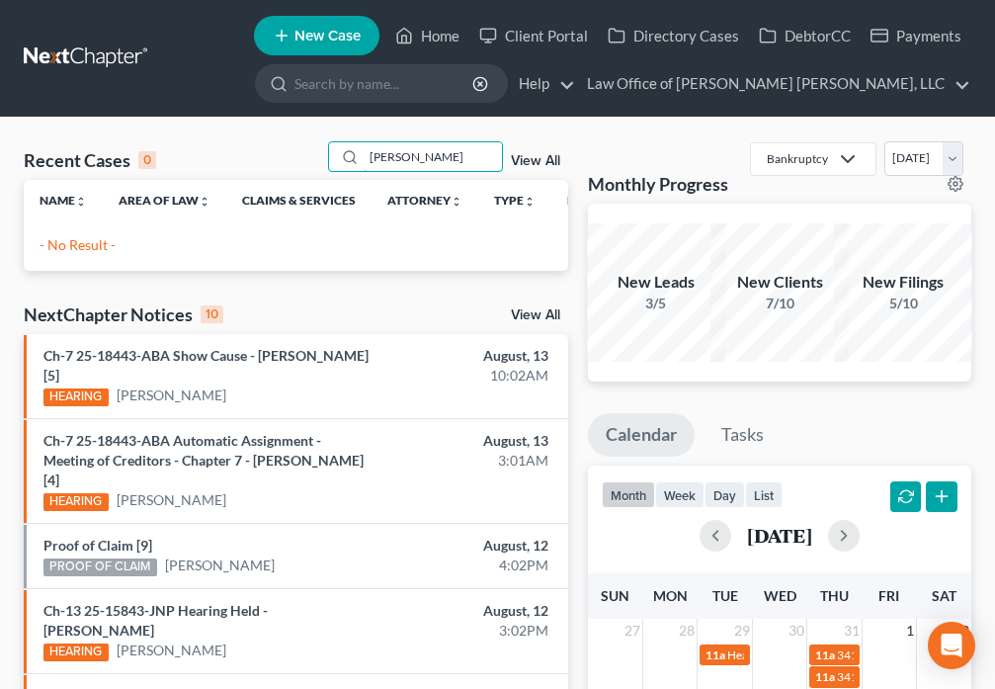
drag, startPoint x: 418, startPoint y: 158, endPoint x: 277, endPoint y: 147, distance: 141.7
click at [277, 147] on div "Recent Cases 0 Kendra View All" at bounding box center [296, 160] width 545 height 39
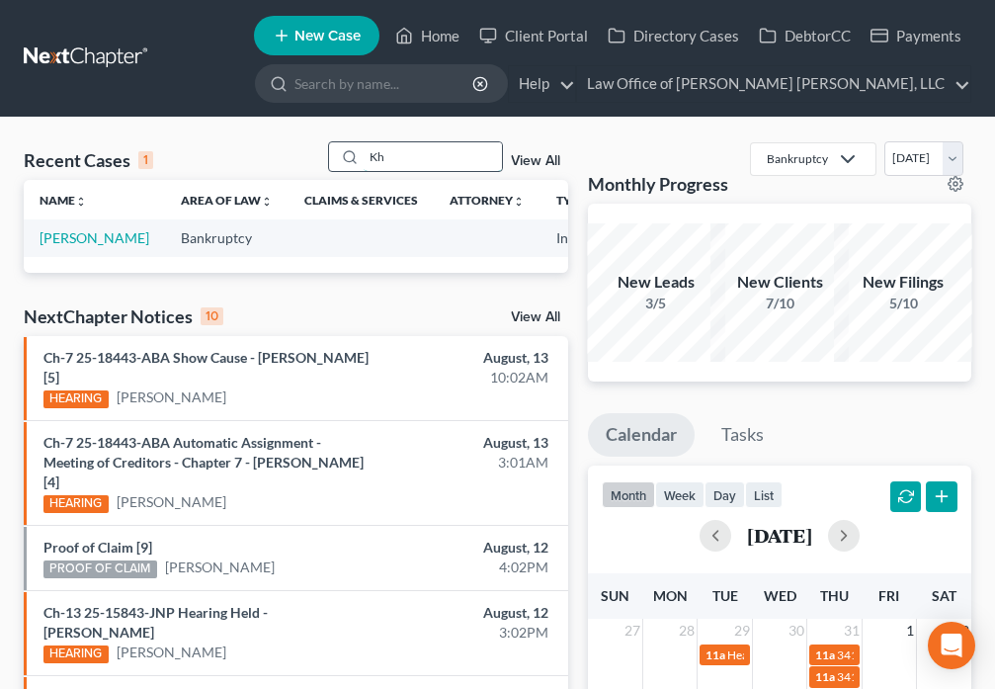
type input "K"
type input "Elias"
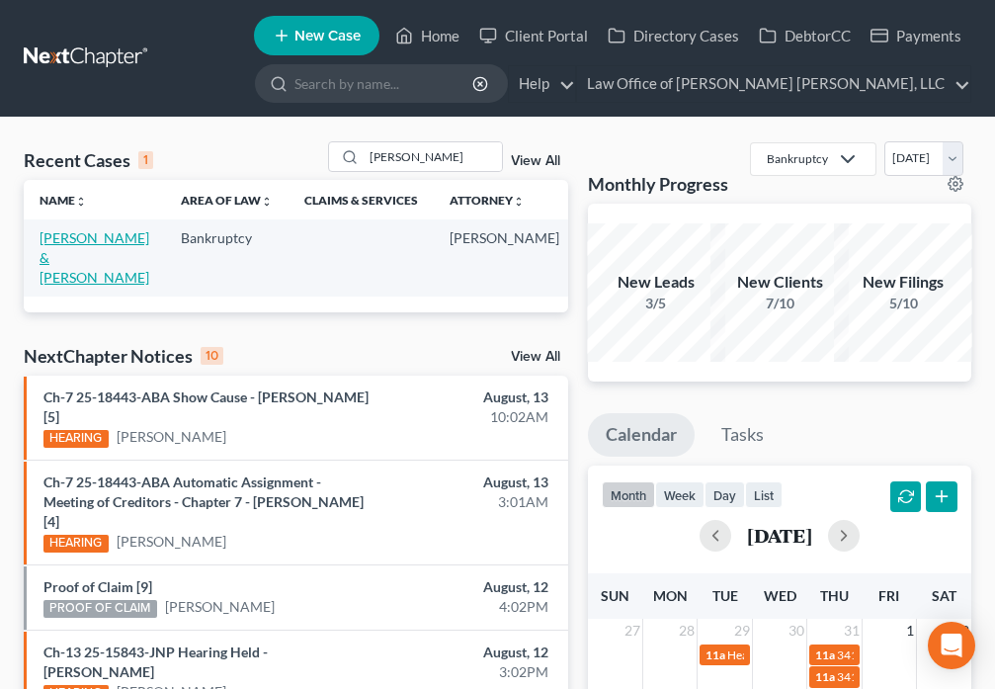
click at [56, 252] on link "Elias, Ryan & Jenna" at bounding box center [95, 257] width 110 height 56
select select "6"
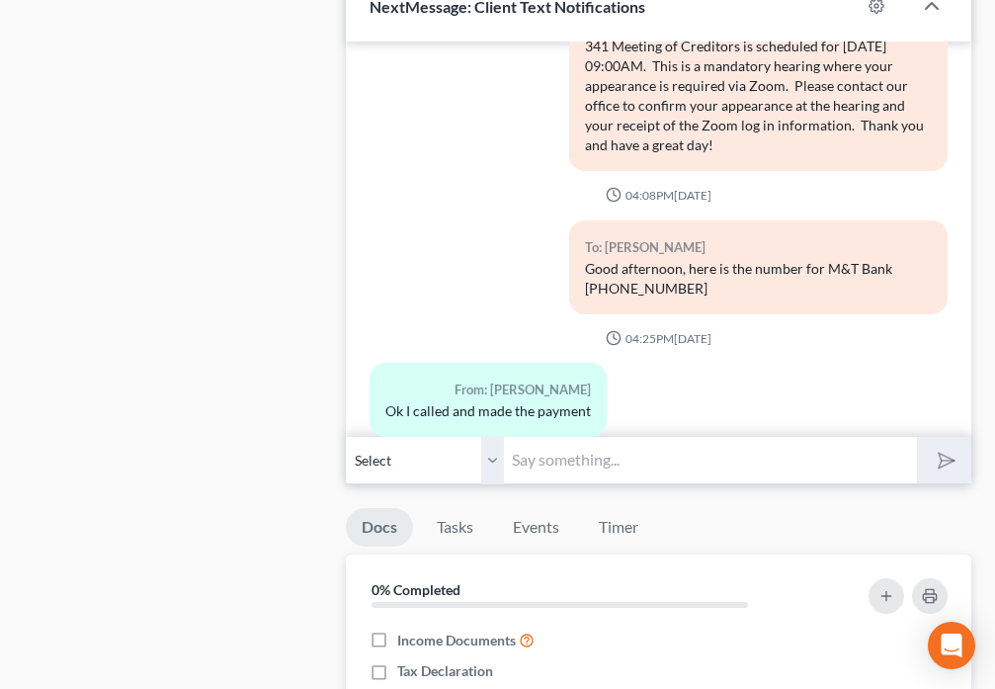
scroll to position [2098, 0]
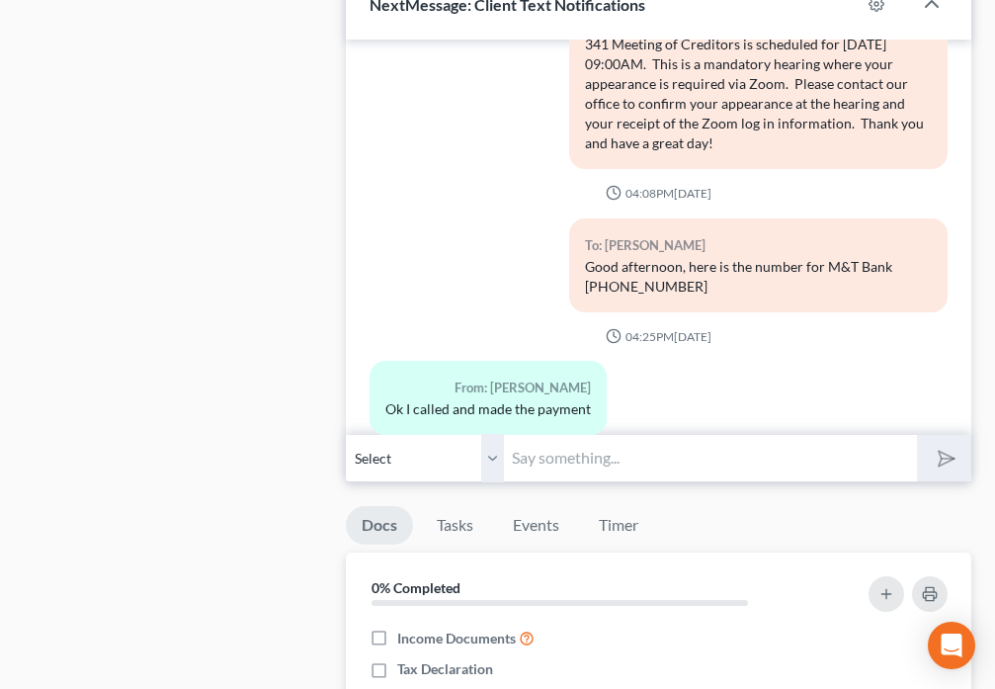
click at [637, 434] on input "text" at bounding box center [710, 458] width 412 height 48
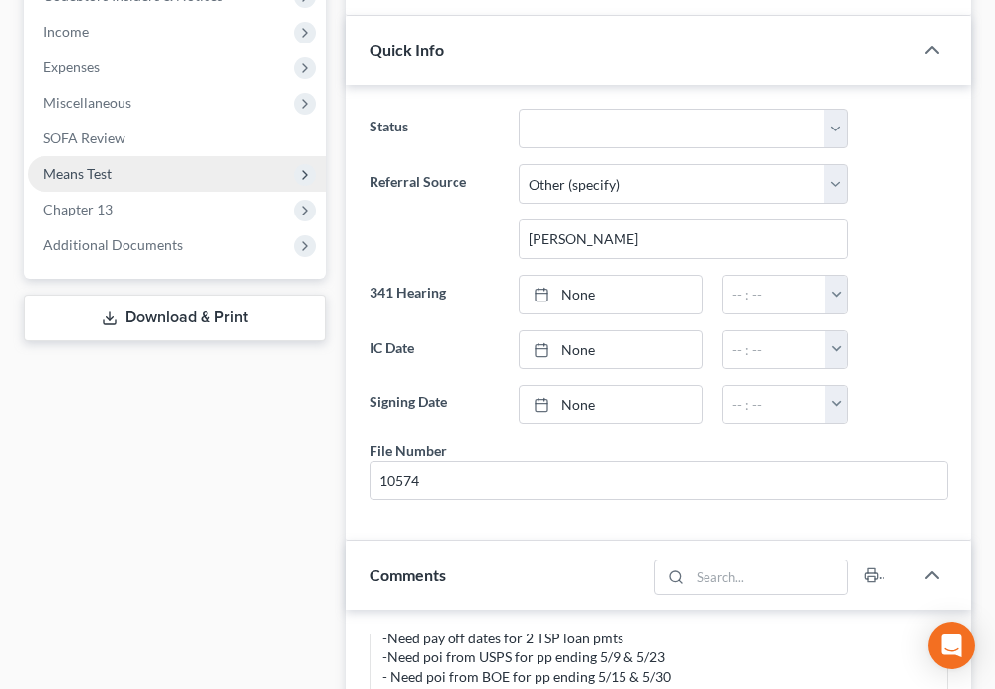
scroll to position [738, 0]
